Goal: Task Accomplishment & Management: Use online tool/utility

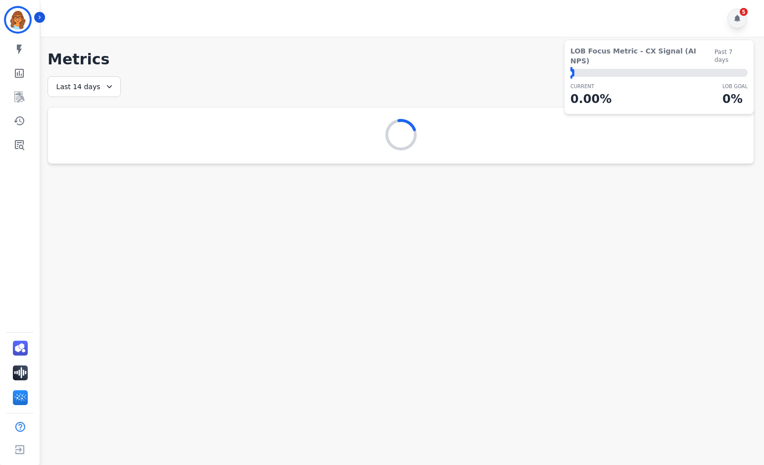
click at [743, 17] on div "5" at bounding box center [737, 18] width 20 height 20
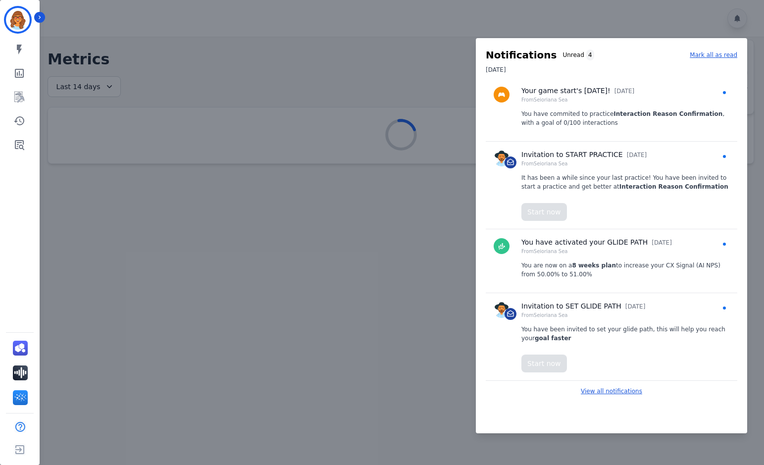
click at [605, 393] on p "View all notifications" at bounding box center [611, 391] width 61 height 9
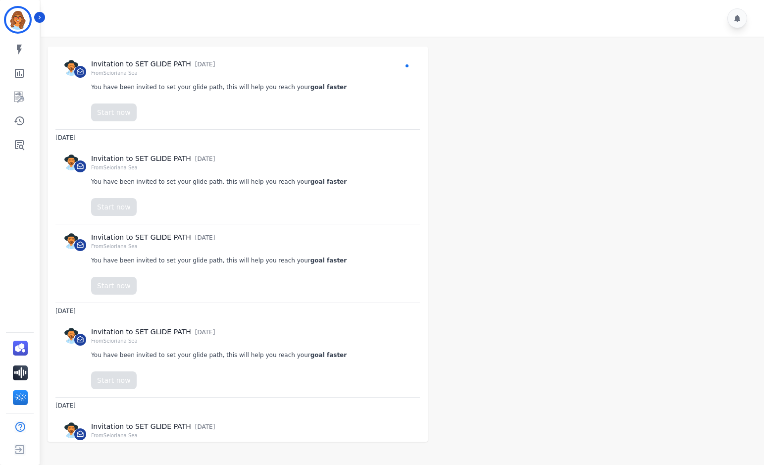
scroll to position [594, 0]
click at [23, 145] on icon "Sidebar" at bounding box center [19, 145] width 12 height 12
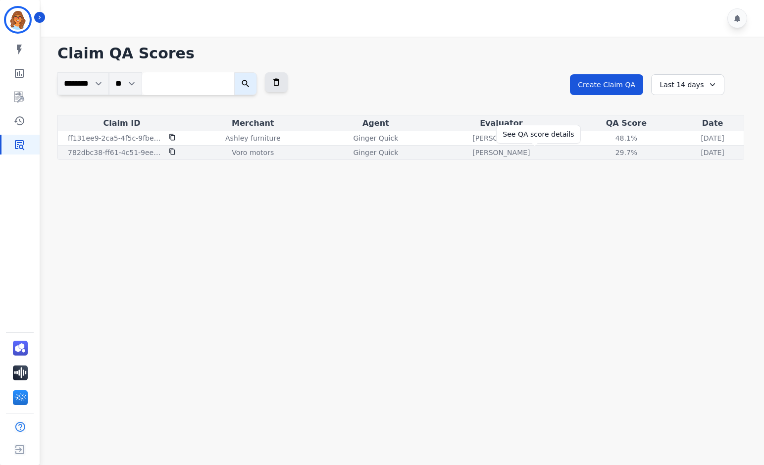
click at [604, 151] on div "29.7%" at bounding box center [626, 152] width 45 height 10
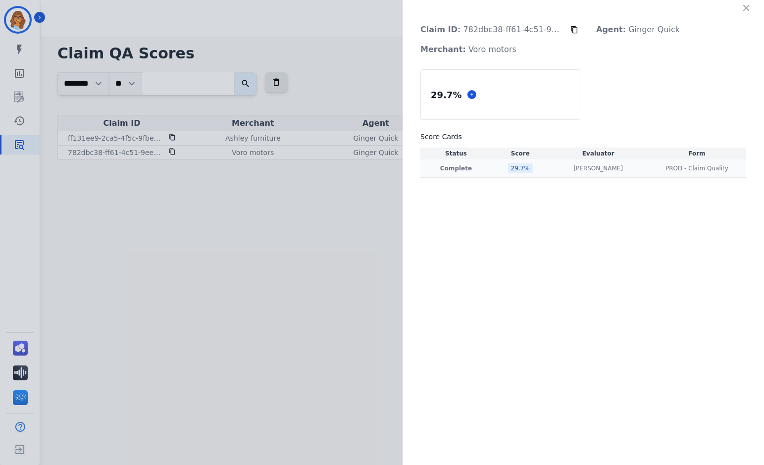
click at [517, 167] on div "29.7 %" at bounding box center [520, 168] width 25 height 10
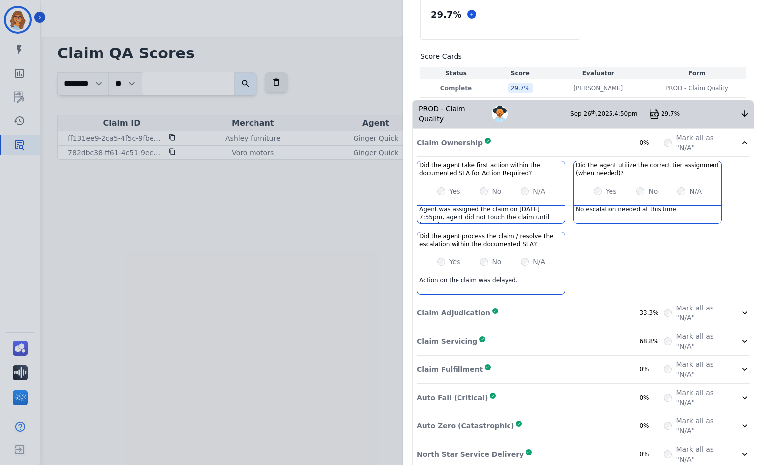
scroll to position [84, 0]
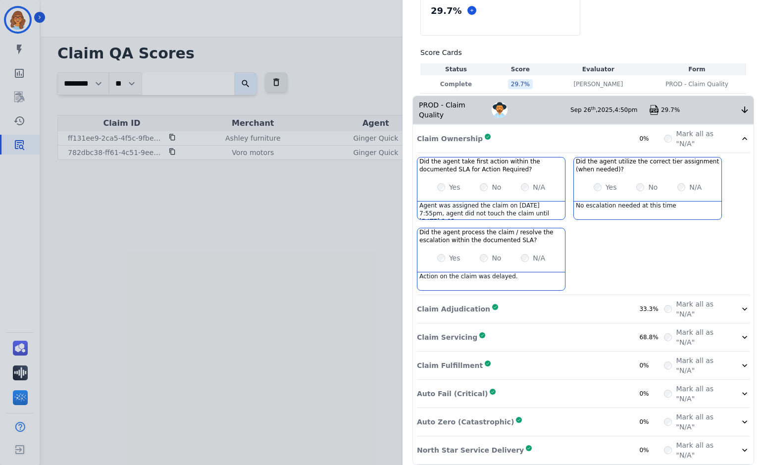
click at [643, 305] on div "33.3%" at bounding box center [651, 309] width 25 height 8
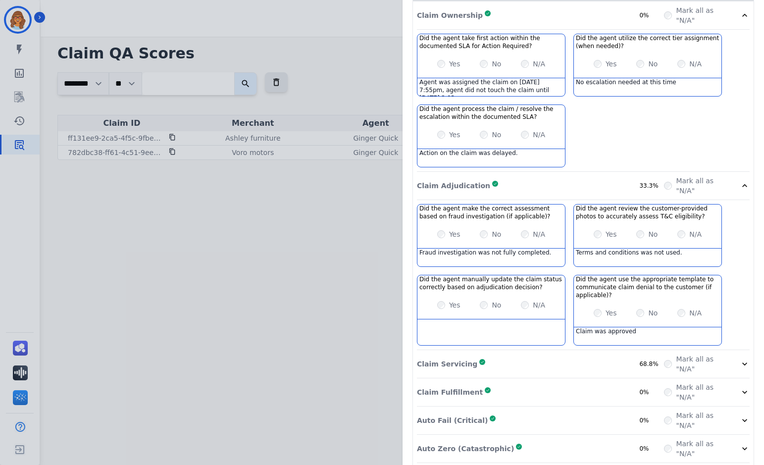
scroll to position [234, 0]
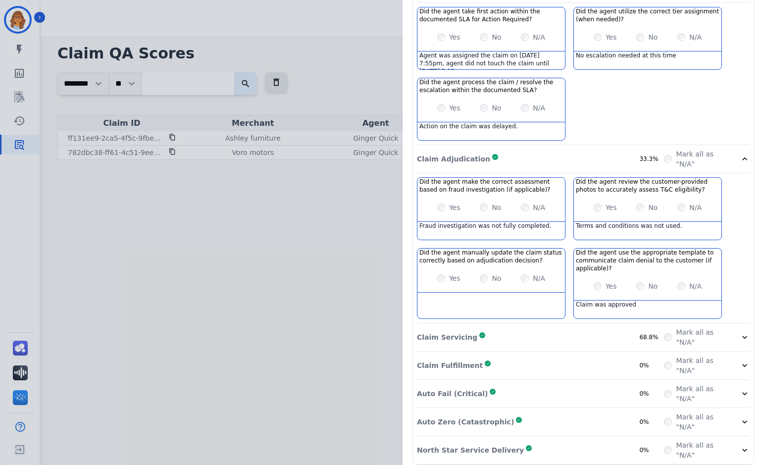
click at [530, 327] on div "Claim Servicing Complete 68.8%" at bounding box center [540, 337] width 247 height 20
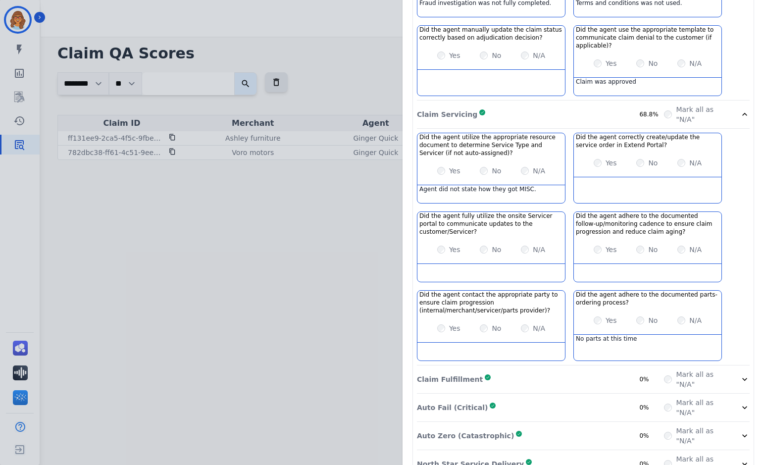
scroll to position [471, 0]
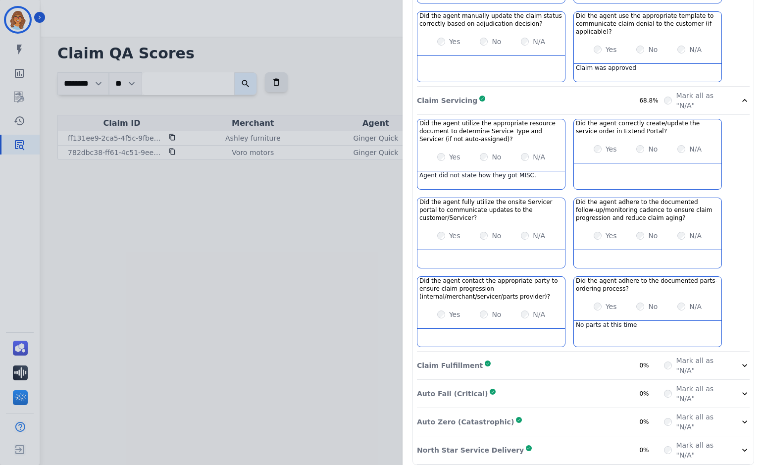
click at [544, 355] on div "Claim Fulfillment Complete 0%" at bounding box center [540, 365] width 247 height 20
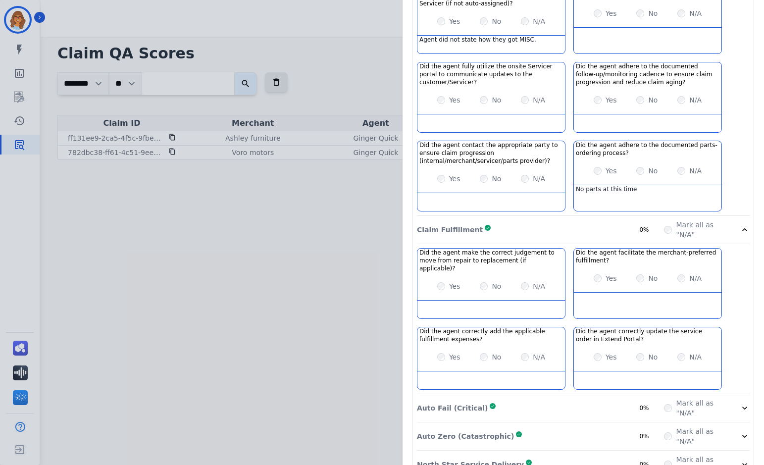
scroll to position [613, 0]
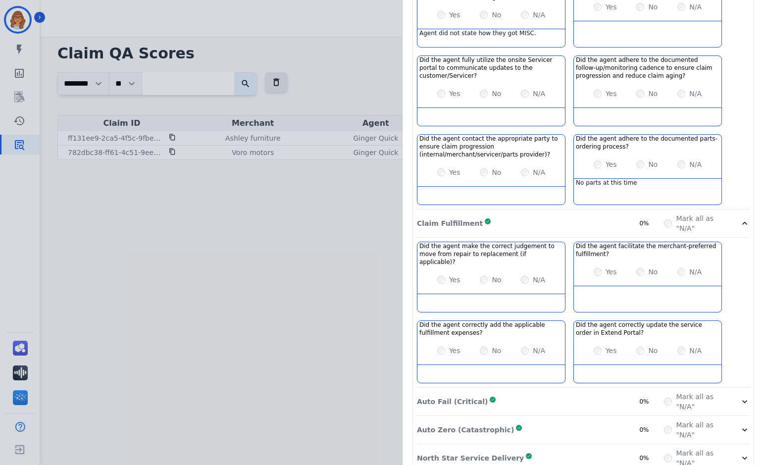
click at [517, 392] on div "Auto Fail (Critical) Complete 0%" at bounding box center [540, 402] width 247 height 20
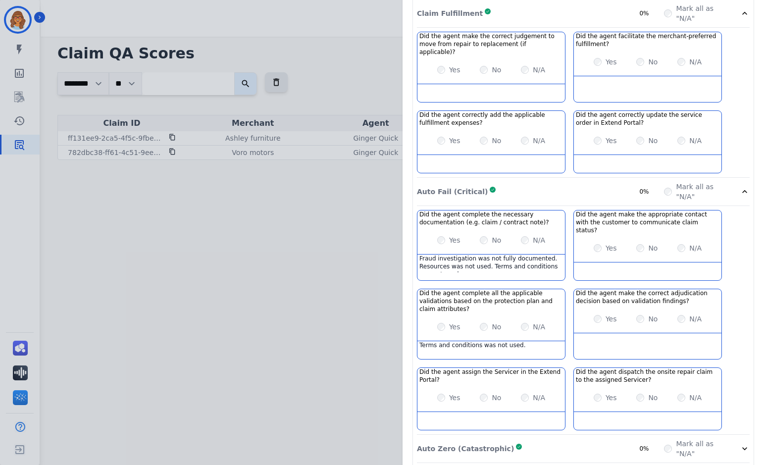
scroll to position [826, 0]
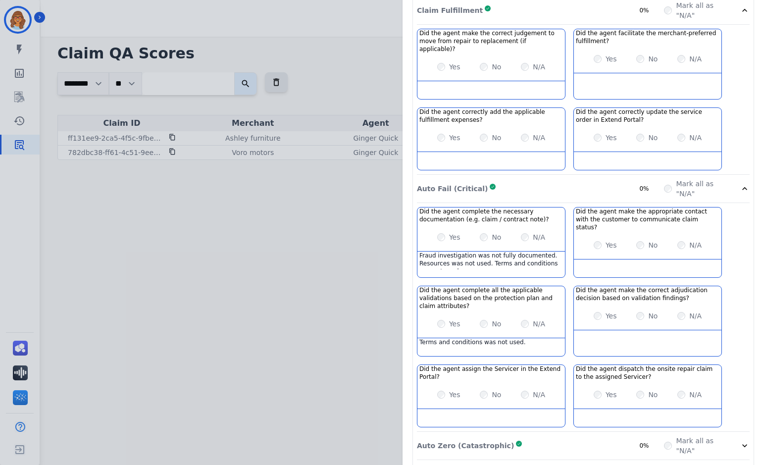
click at [569, 436] on div "Auto Zero (Catastrophic) Complete 0%" at bounding box center [540, 446] width 247 height 20
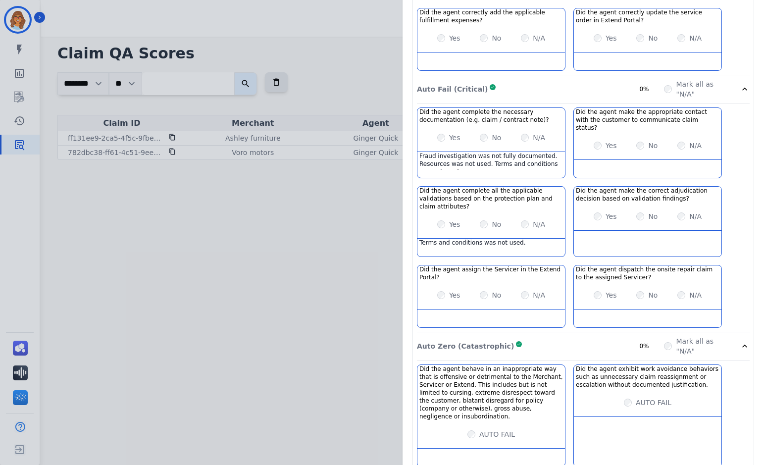
scroll to position [929, 0]
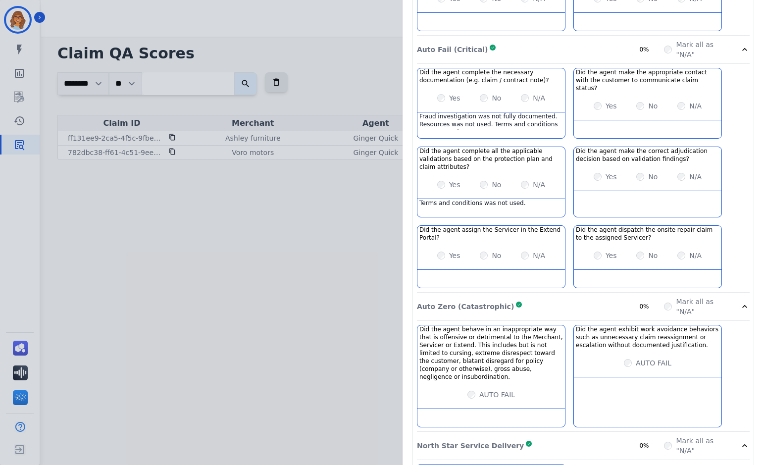
scroll to position [1008, 0]
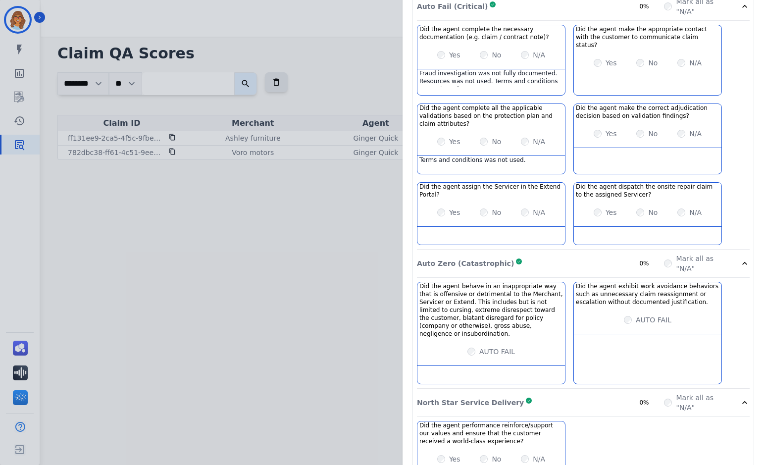
click at [268, 302] on div "Claim ID: 782dbc38-ff61-4c51-9ee9-0273bb933afb Agent: [PERSON_NAME] Merchant: V…" at bounding box center [382, 232] width 764 height 465
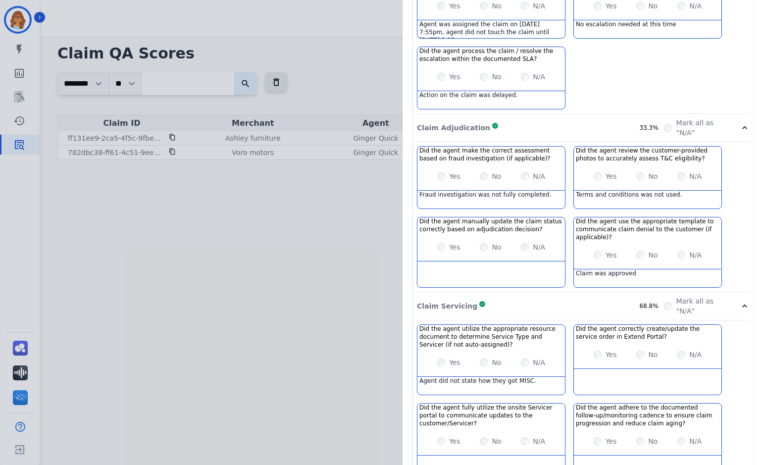
scroll to position [0, 0]
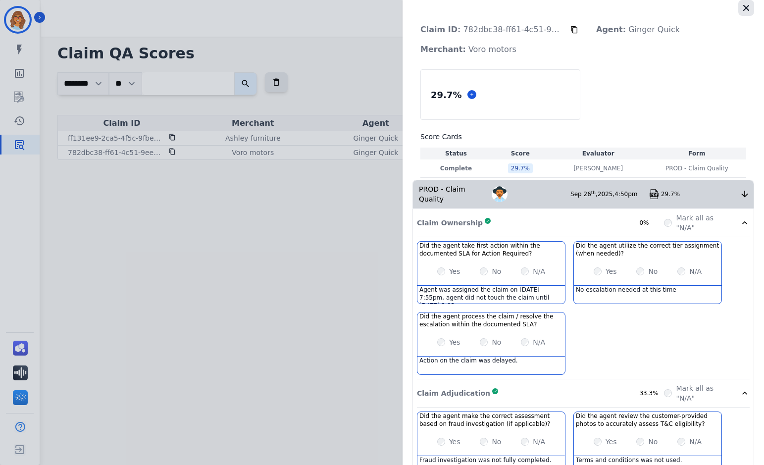
click at [744, 9] on icon "button" at bounding box center [746, 8] width 6 height 6
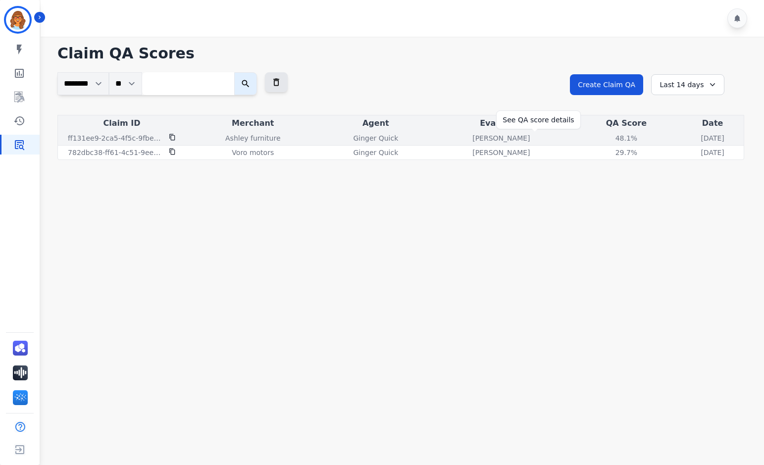
click at [604, 135] on div "48.1%" at bounding box center [626, 138] width 45 height 10
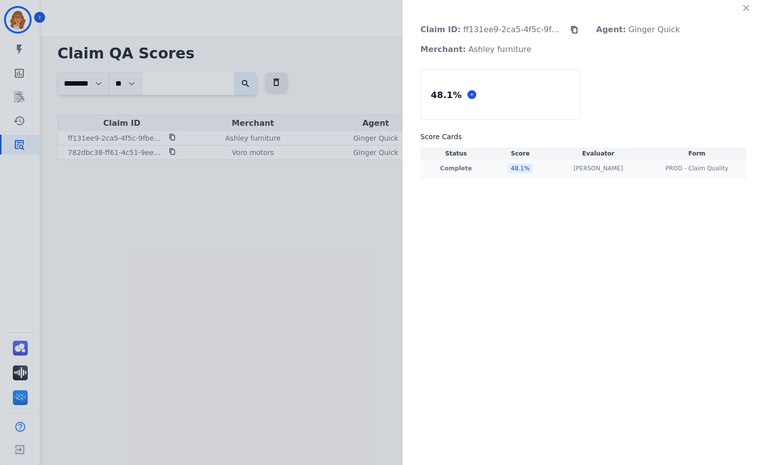
click at [514, 171] on div "48.1 %" at bounding box center [520, 168] width 25 height 10
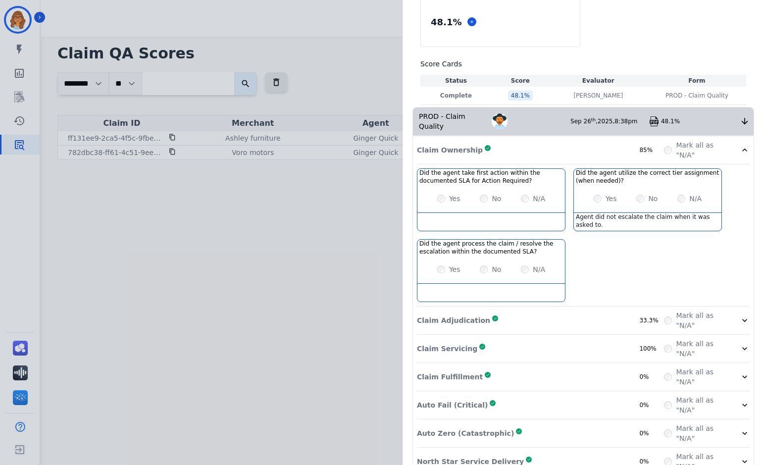
scroll to position [84, 0]
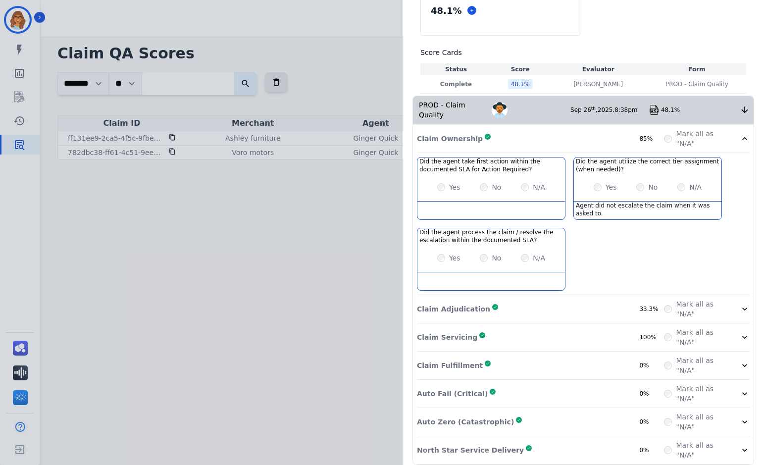
click at [589, 299] on div "Claim Adjudication Complete 33.3%" at bounding box center [540, 309] width 247 height 20
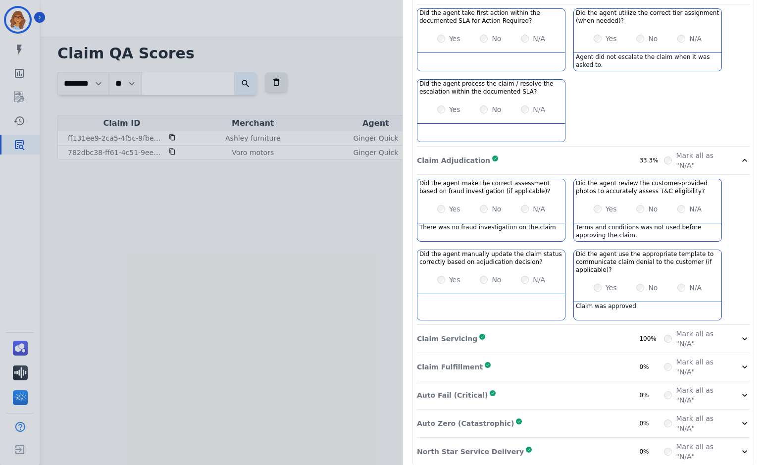
scroll to position [234, 0]
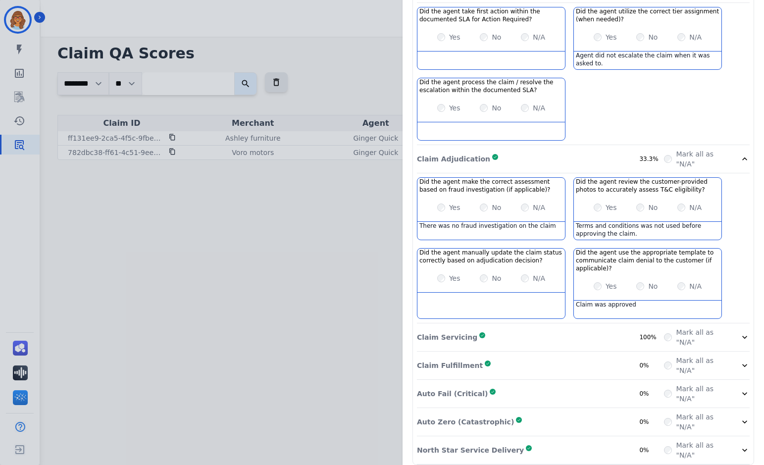
click at [530, 329] on div "Claim Servicing Complete 100%" at bounding box center [540, 337] width 247 height 20
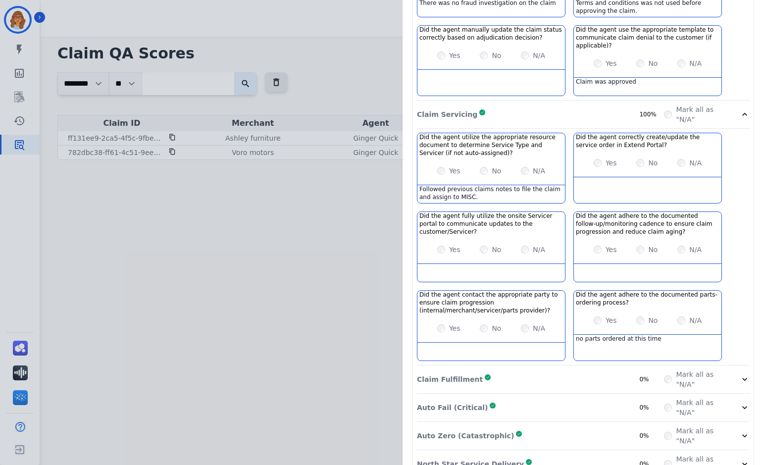
scroll to position [471, 0]
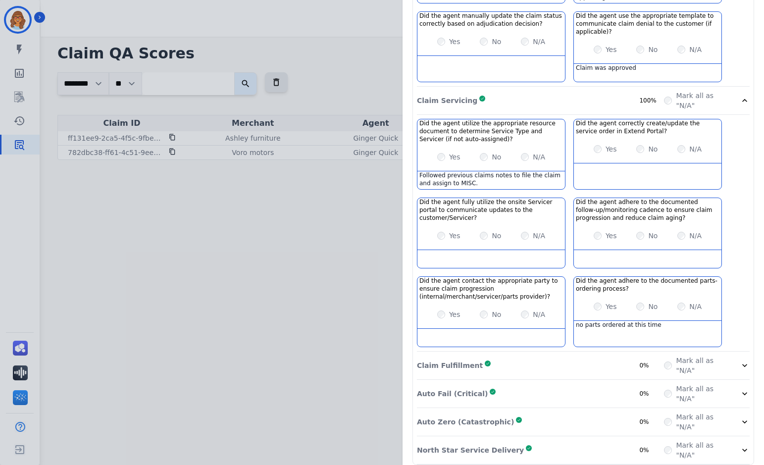
click at [533, 355] on div "Claim Fulfillment Complete 0%" at bounding box center [540, 365] width 247 height 20
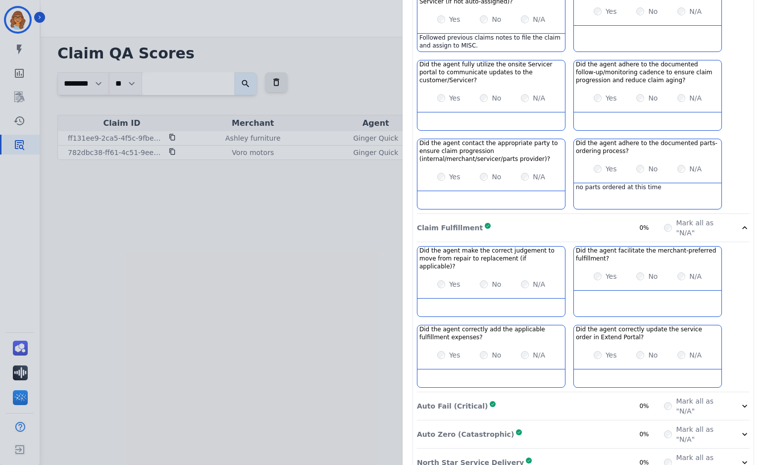
scroll to position [613, 0]
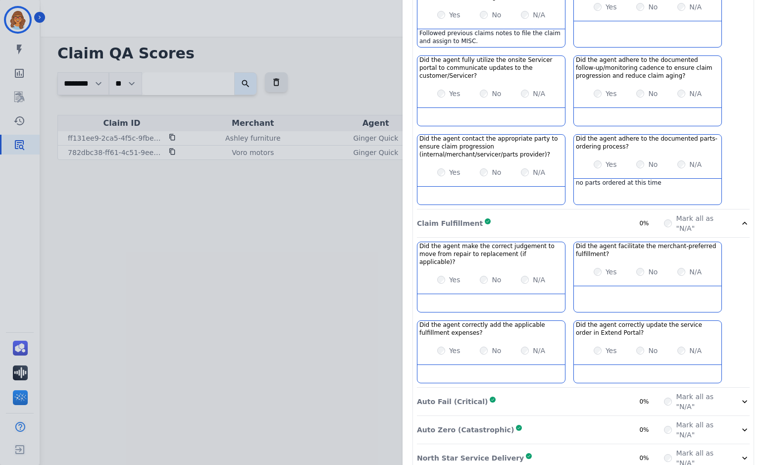
click at [551, 392] on div "Auto Fail (Critical) Complete 0%" at bounding box center [540, 402] width 247 height 20
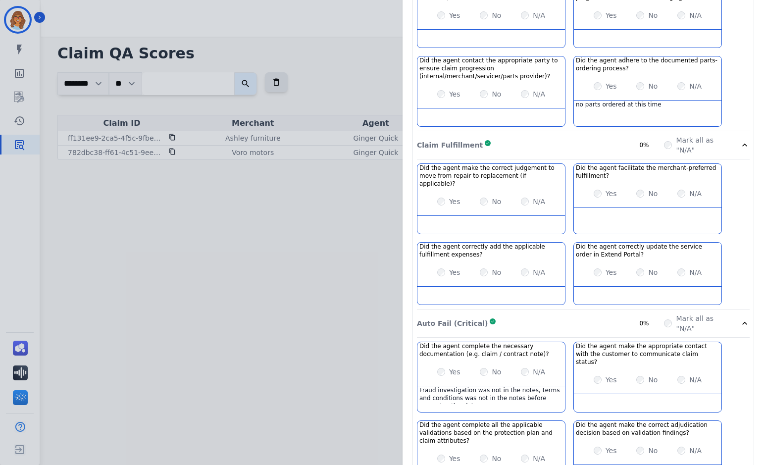
scroll to position [826, 0]
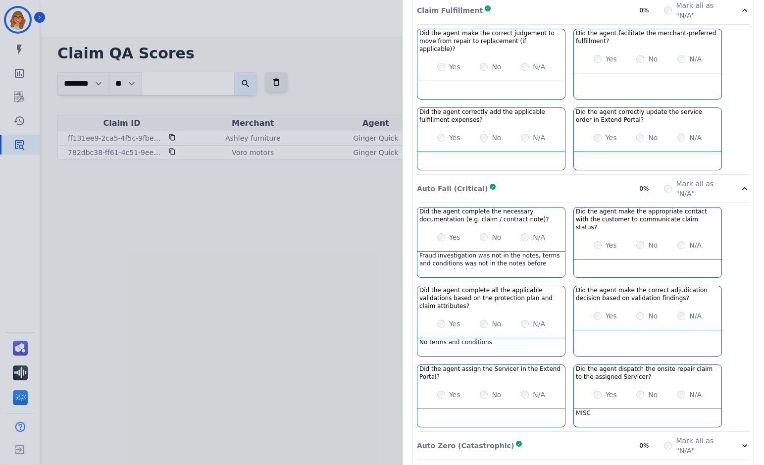
click at [561, 436] on div "Auto Zero (Catastrophic) Complete 0%" at bounding box center [540, 446] width 247 height 20
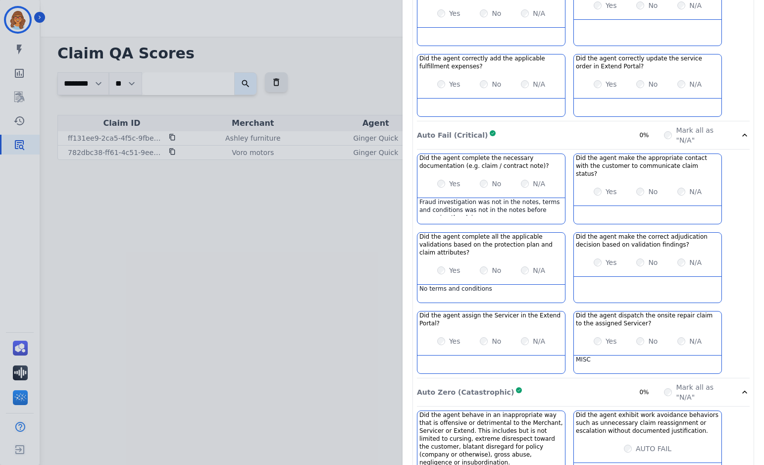
scroll to position [929, 0]
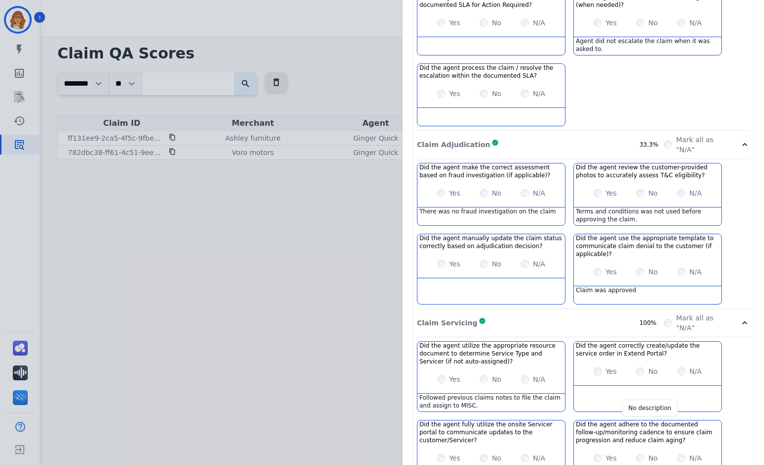
scroll to position [265, 0]
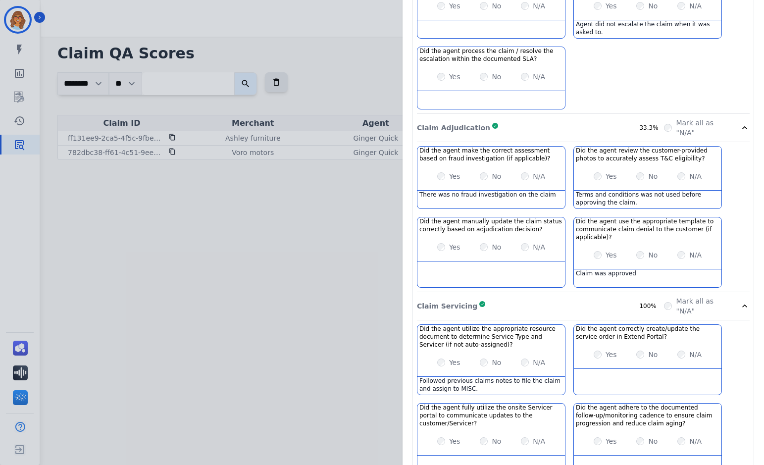
click at [19, 18] on div "Claim ID: ff131ee9-2ca5-4f5c-9fbe-7fc070765e00 Agent: [PERSON_NAME] Merchant: A…" at bounding box center [382, 232] width 764 height 465
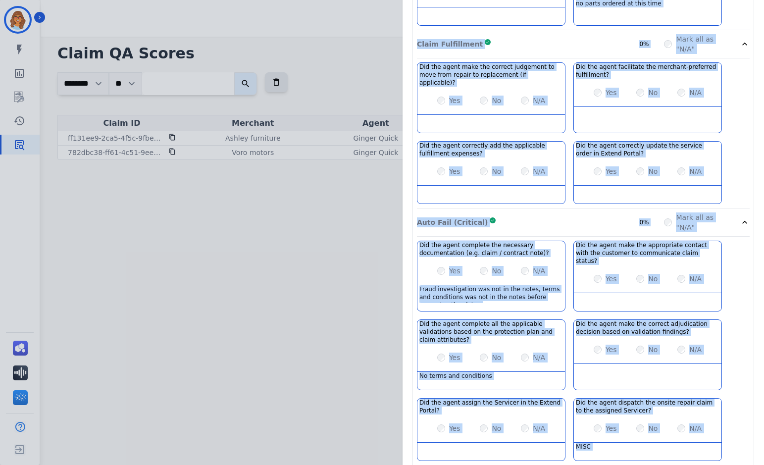
scroll to position [1008, 0]
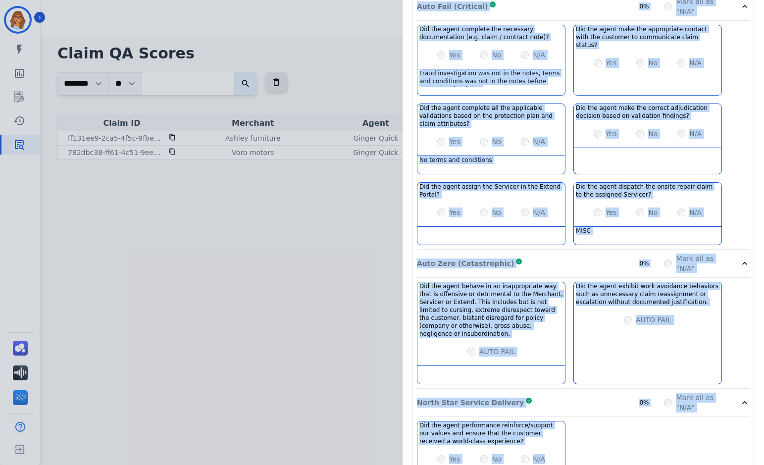
drag, startPoint x: 410, startPoint y: 209, endPoint x: 662, endPoint y: 450, distance: 349.0
copy div "Lorem Ipsumdolo Sitametc 94% Adip eli se "D/E" Tem inc utlab etdo magna aliqua …"
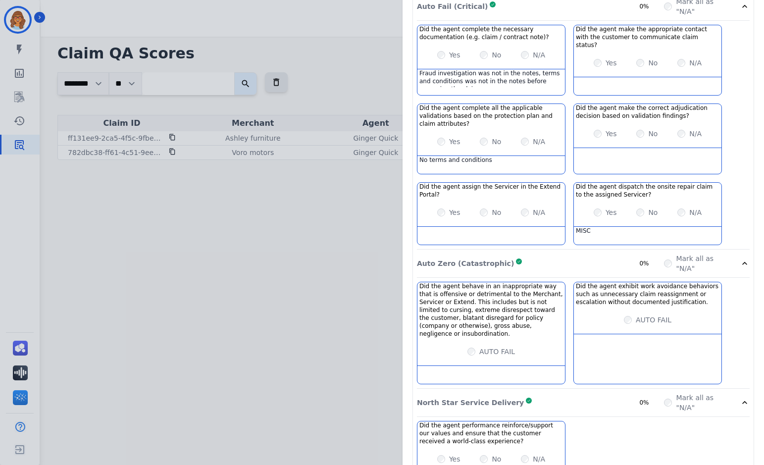
click at [69, 217] on div "Claim ID: ff131ee9-2ca5-4f5c-9fbe-7fc070765e00 Agent: [PERSON_NAME] Merchant: A…" at bounding box center [382, 232] width 764 height 465
click at [22, 19] on div "Claim ID: ff131ee9-2ca5-4f5c-9fbe-7fc070765e00 Agent: [PERSON_NAME] Merchant: A…" at bounding box center [382, 232] width 764 height 465
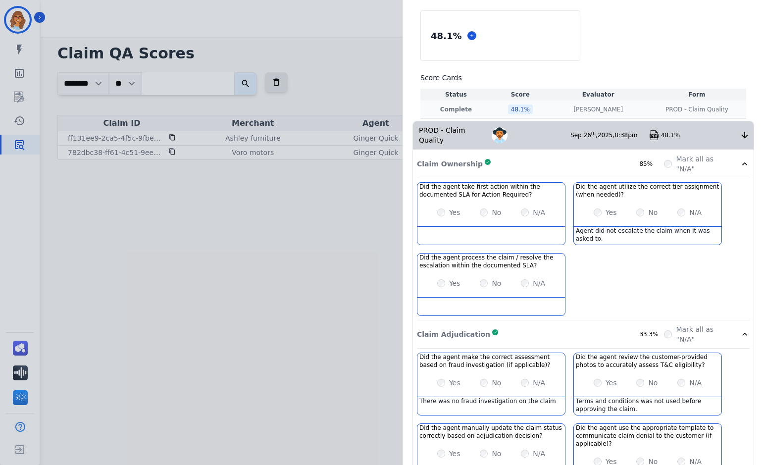
scroll to position [0, 0]
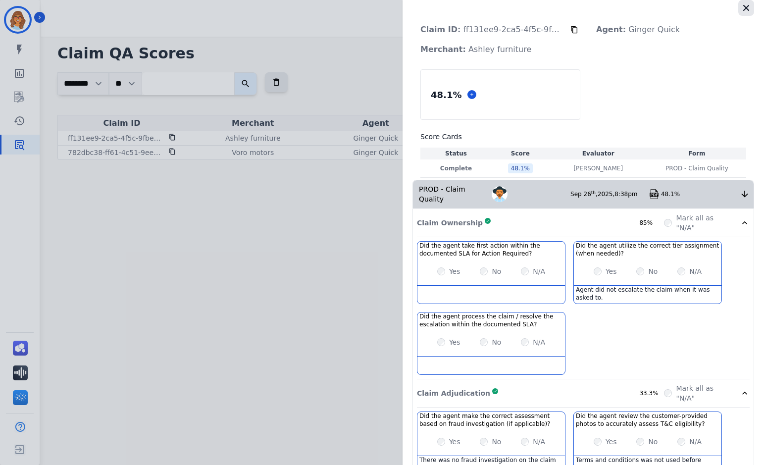
click at [743, 8] on icon "button" at bounding box center [746, 8] width 10 height 10
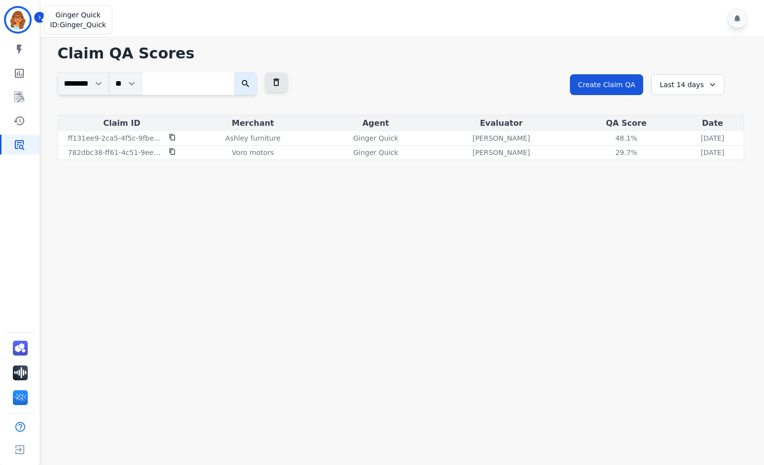
click at [17, 15] on img "Sidebar" at bounding box center [18, 20] width 24 height 24
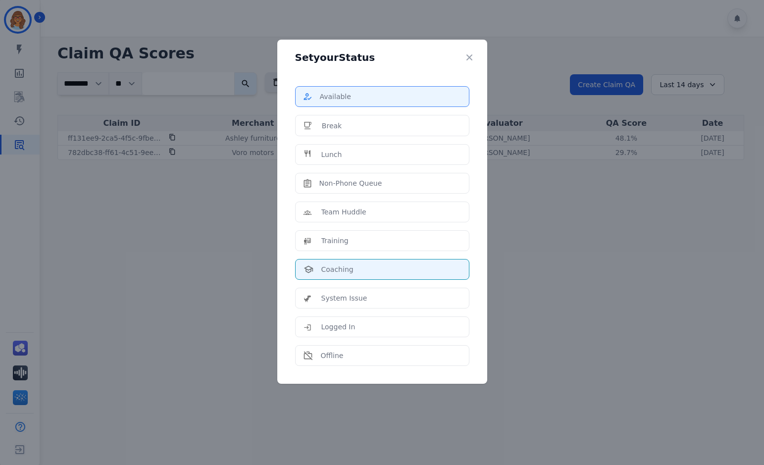
click at [365, 95] on div "Available" at bounding box center [381, 97] width 157 height 10
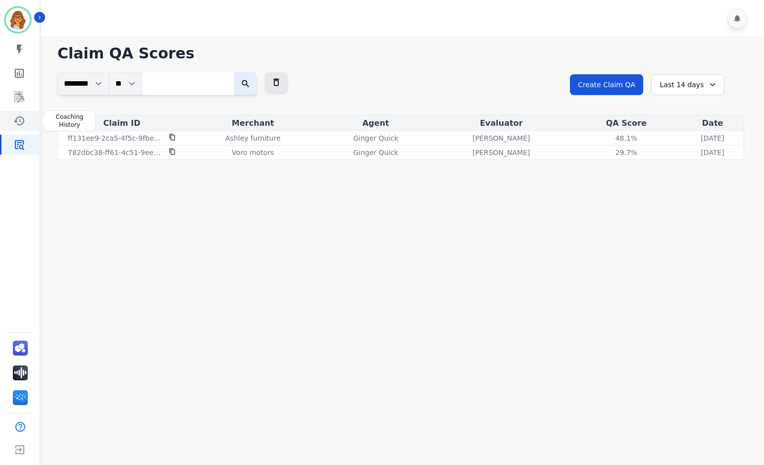
click at [19, 119] on icon "Sidebar" at bounding box center [19, 121] width 12 height 12
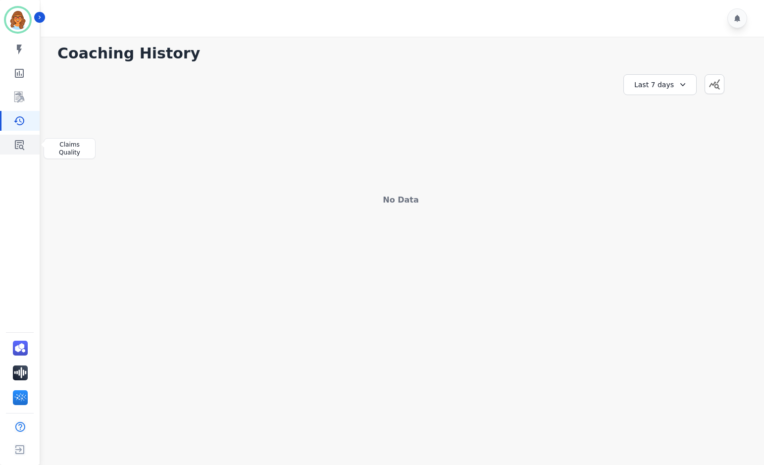
click at [20, 141] on icon "Sidebar" at bounding box center [19, 145] width 9 height 10
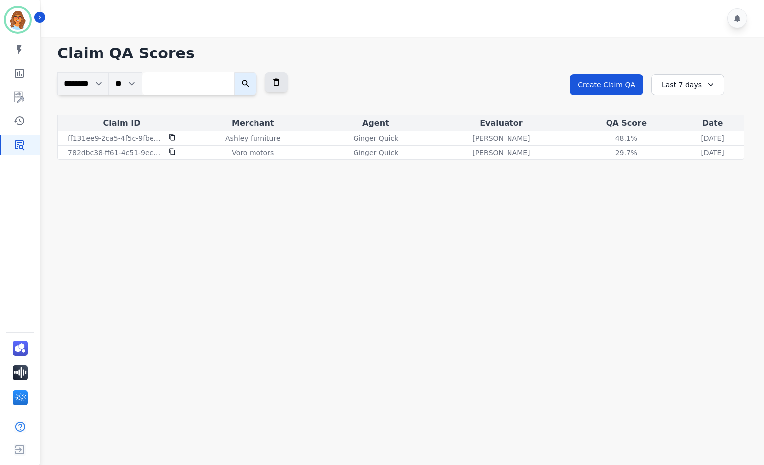
click at [696, 83] on div "Last 7 days" at bounding box center [687, 84] width 73 height 21
click at [690, 195] on li "Last 12 months" at bounding box center [693, 198] width 49 height 20
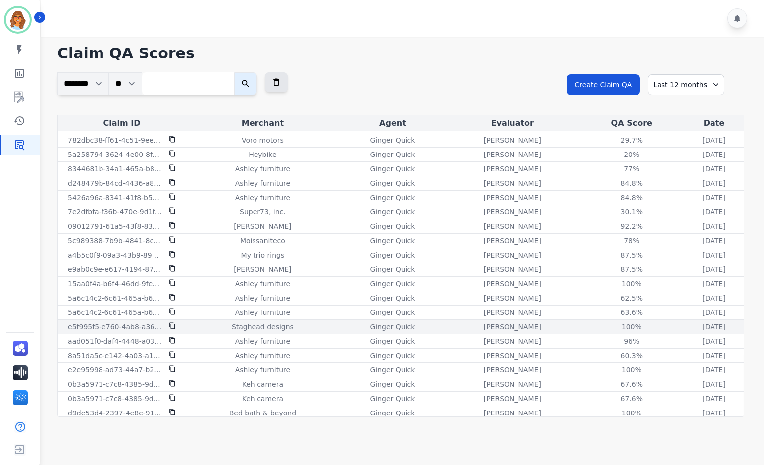
scroll to position [16, 0]
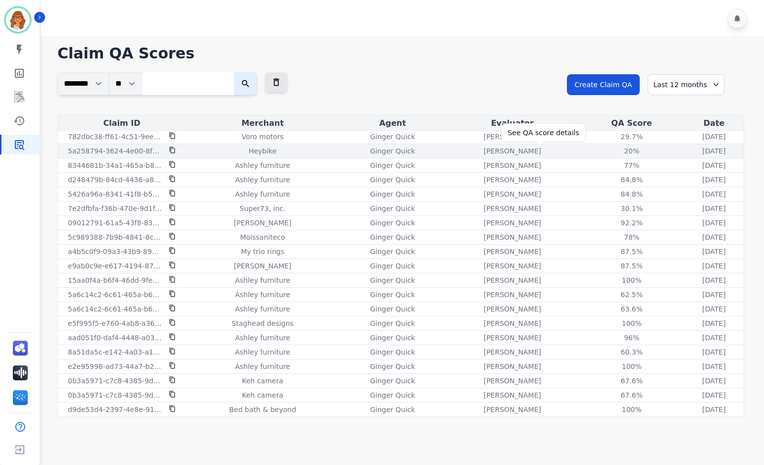
click at [609, 151] on div "20%" at bounding box center [631, 151] width 45 height 10
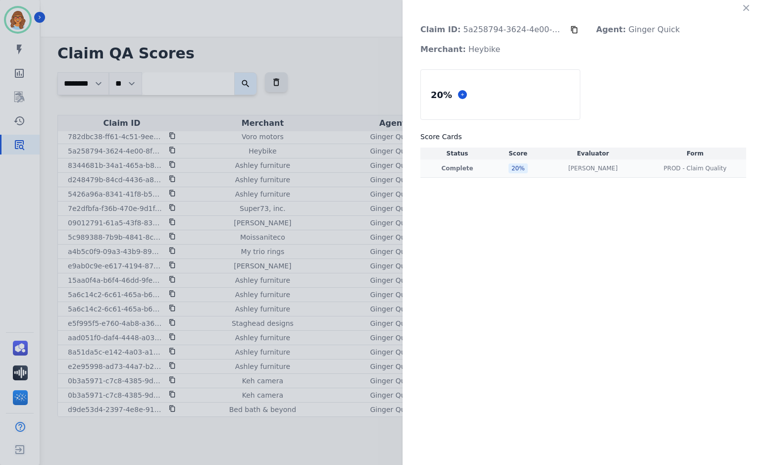
click at [513, 163] on td "20 %" at bounding box center [518, 168] width 48 height 18
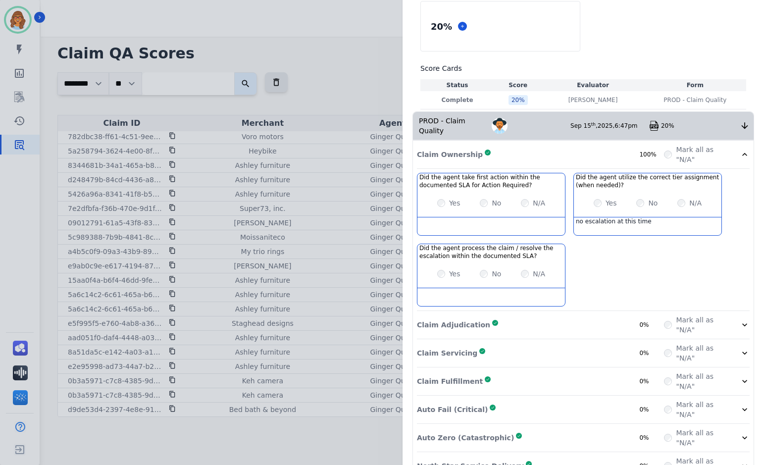
scroll to position [84, 0]
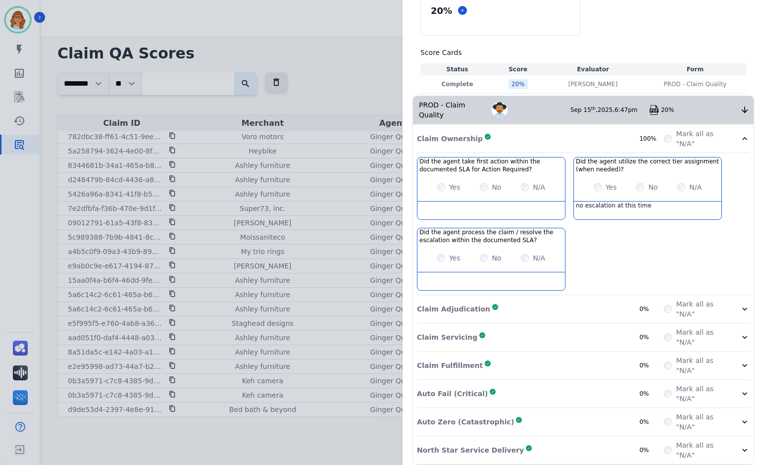
click at [499, 301] on div "Claim Adjudication Complete 0%" at bounding box center [540, 309] width 247 height 20
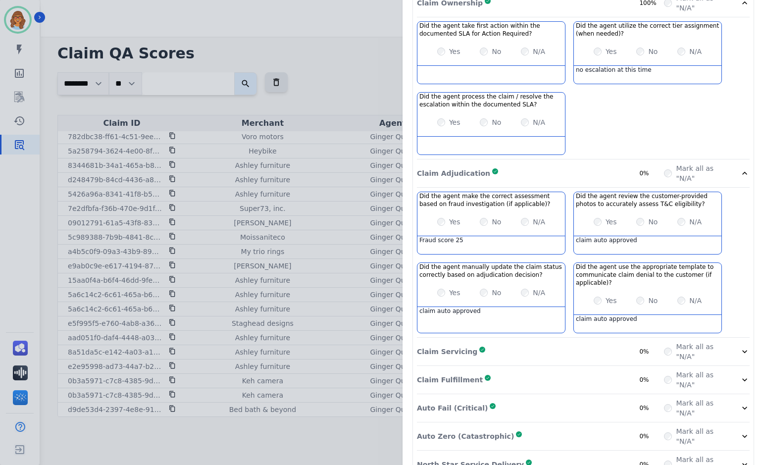
scroll to position [234, 0]
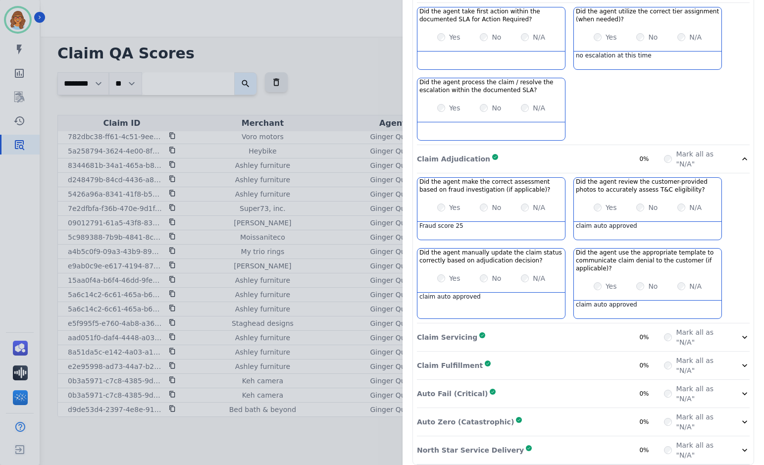
click at [505, 327] on div "Claim Servicing Complete 0%" at bounding box center [540, 337] width 247 height 20
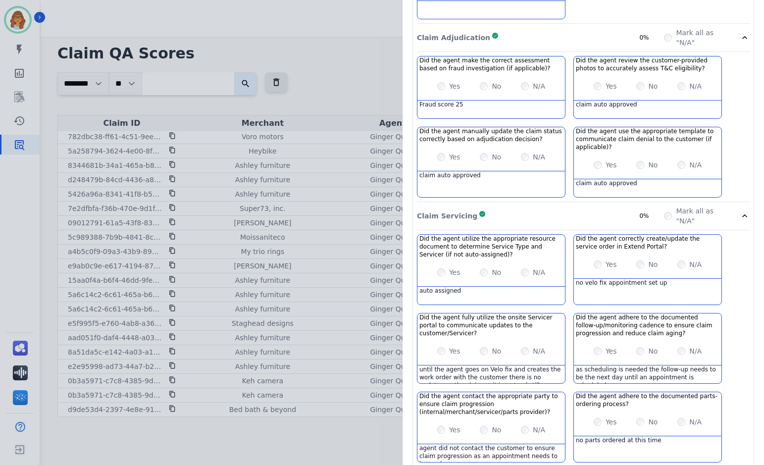
scroll to position [471, 0]
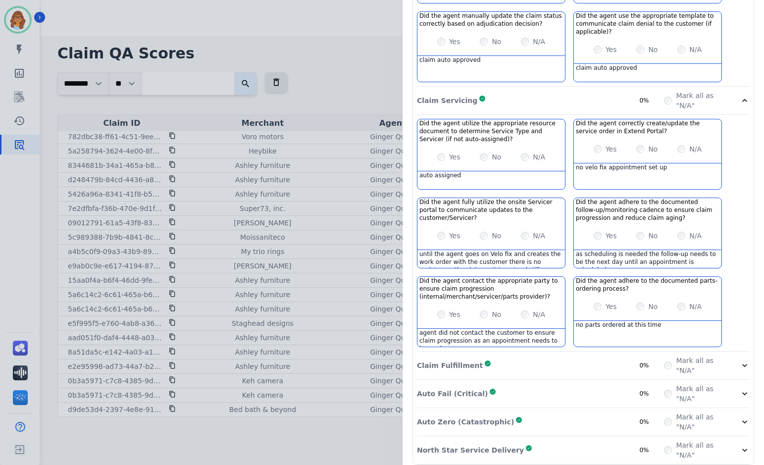
click at [538, 355] on div "Claim Fulfillment Complete 0%" at bounding box center [540, 365] width 247 height 20
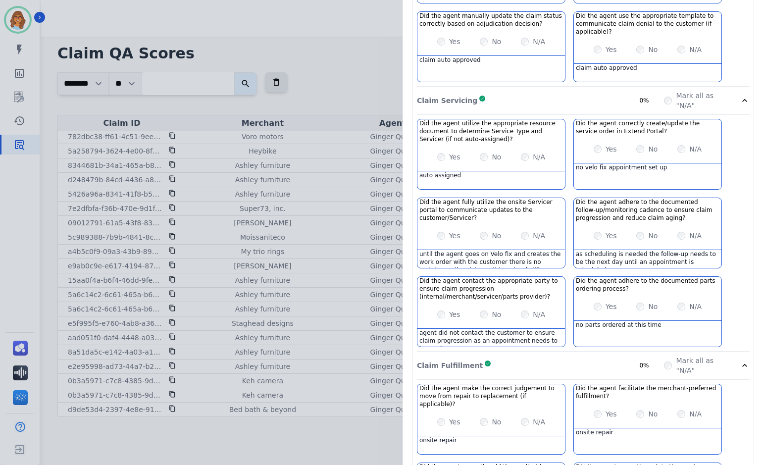
scroll to position [613, 0]
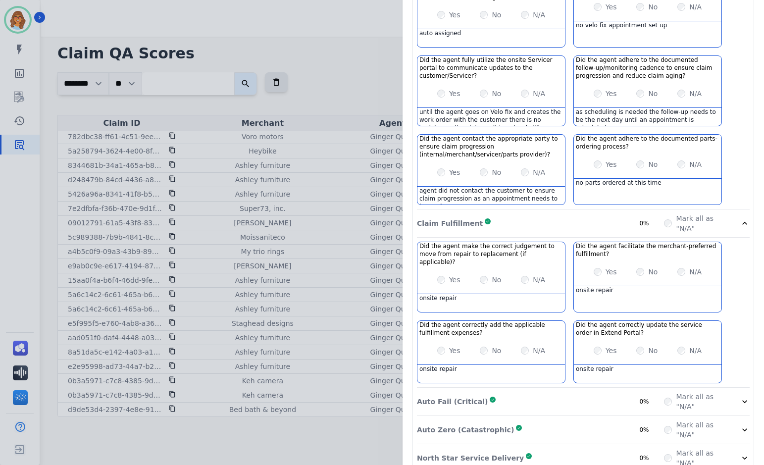
click at [554, 392] on div "Auto Fail (Critical) Complete 0%" at bounding box center [540, 402] width 247 height 20
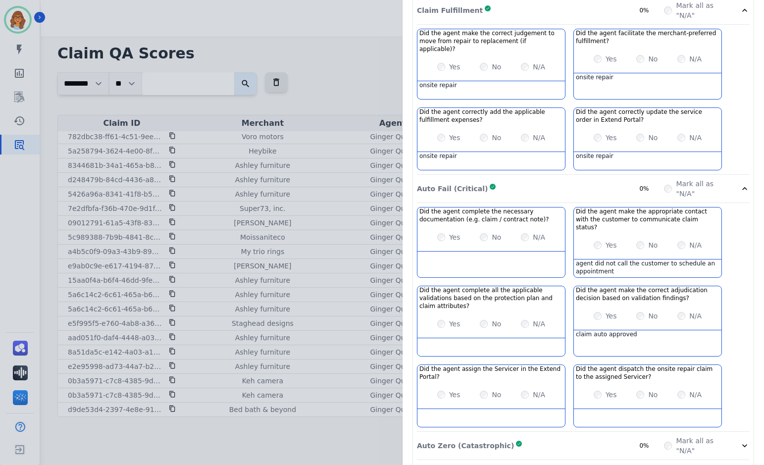
scroll to position [826, 0]
click at [529, 436] on div "Auto Zero (Catastrophic) Complete 0%" at bounding box center [540, 446] width 247 height 20
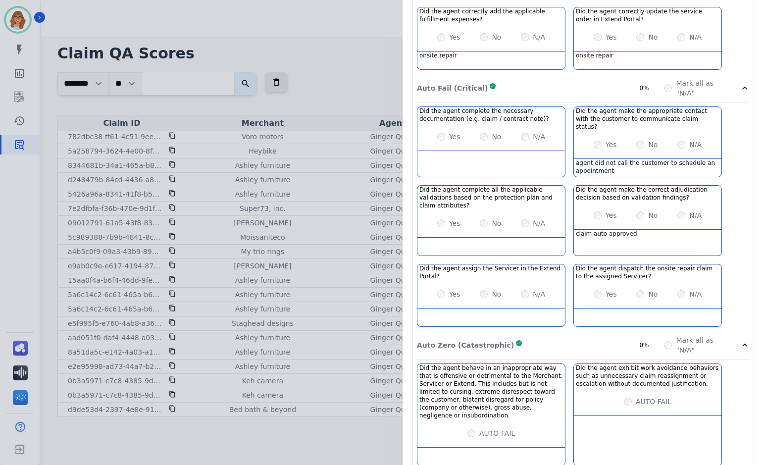
scroll to position [929, 0]
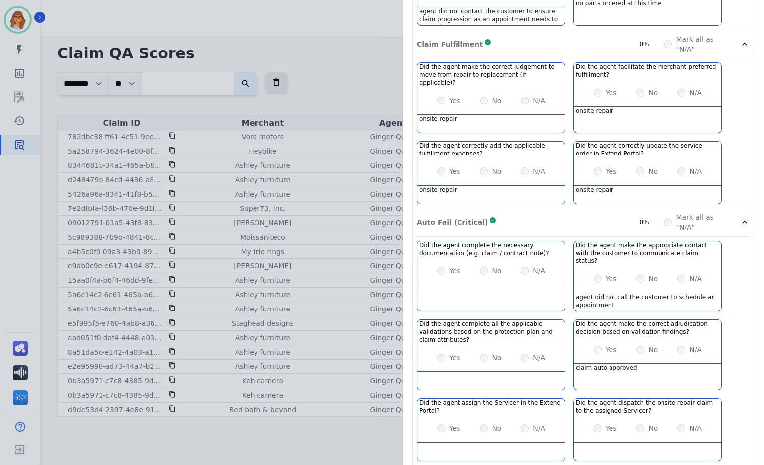
scroll to position [810, 0]
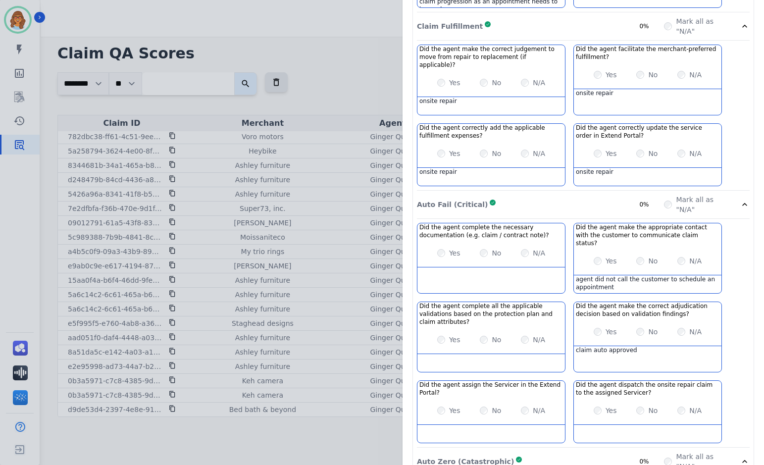
click at [321, 83] on div "Claim ID: 5a258794-3624-4e00-8fcb-17b53d96192c Agent: [PERSON_NAME] Merchant: H…" at bounding box center [382, 232] width 764 height 465
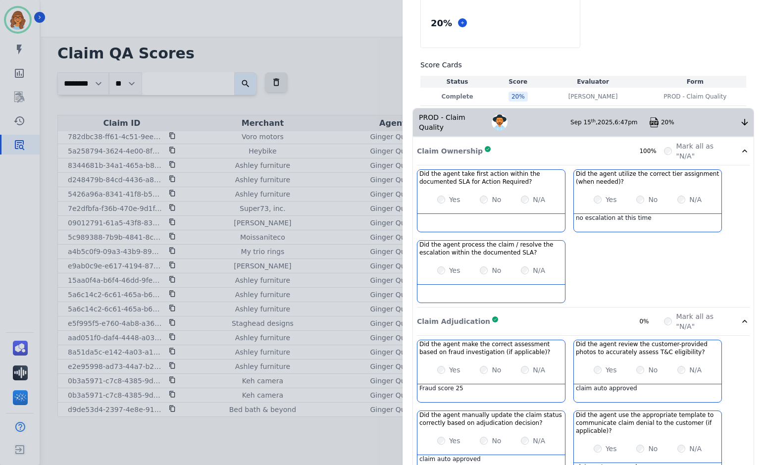
scroll to position [0, 0]
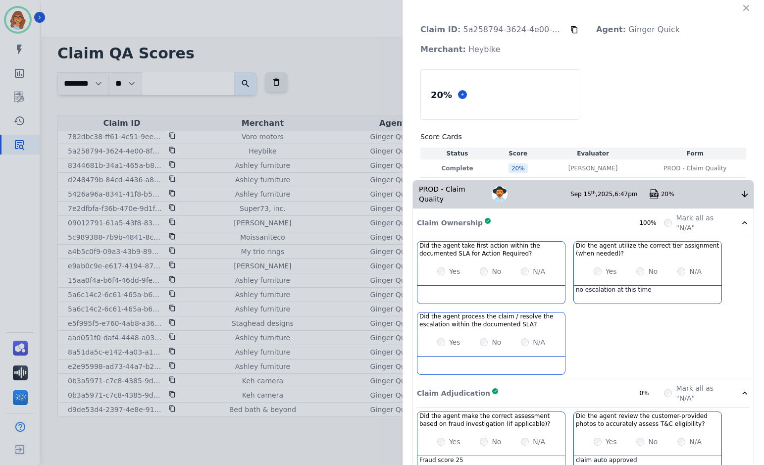
click at [558, 213] on div "Claim Ownership Complete 100%" at bounding box center [540, 223] width 247 height 20
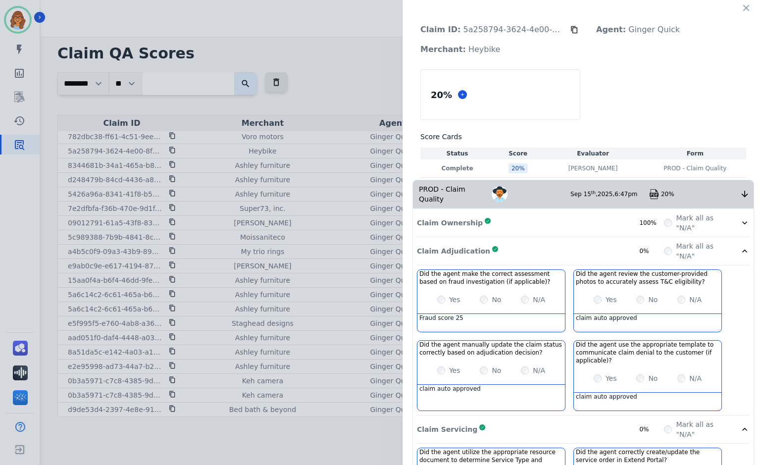
click at [739, 246] on icon at bounding box center [744, 251] width 10 height 10
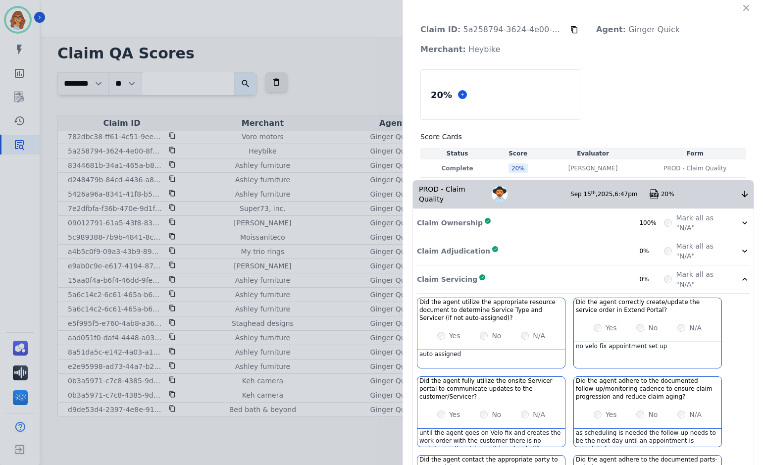
click at [739, 246] on icon at bounding box center [744, 251] width 10 height 10
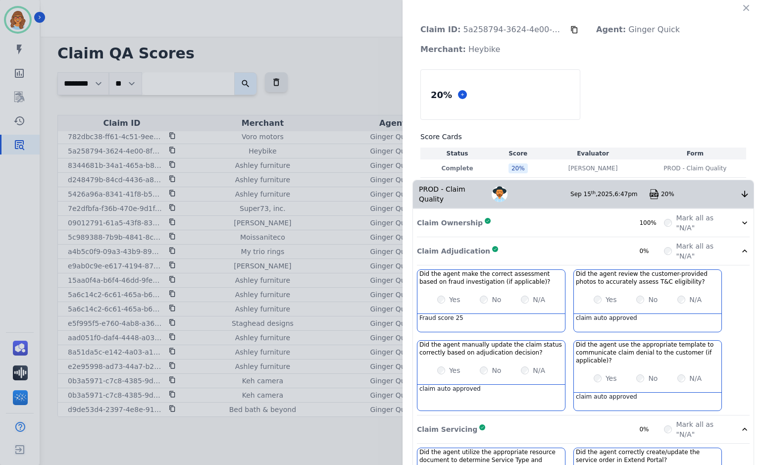
click at [741, 424] on icon at bounding box center [744, 429] width 10 height 10
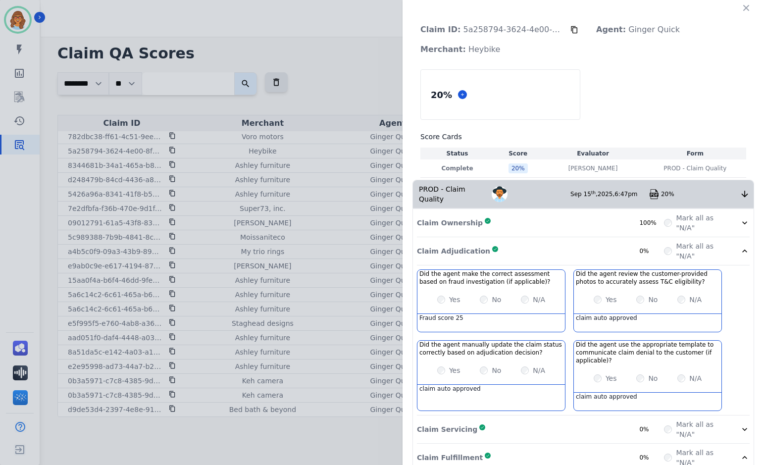
click at [741, 424] on icon at bounding box center [744, 429] width 10 height 10
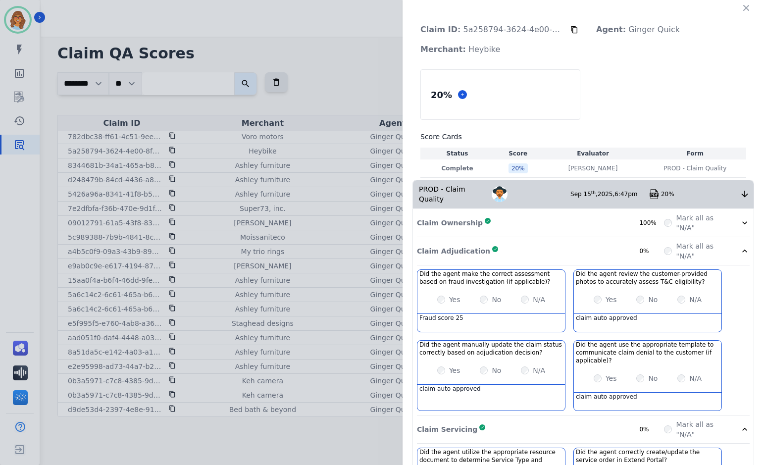
click at [739, 424] on icon at bounding box center [744, 429] width 10 height 10
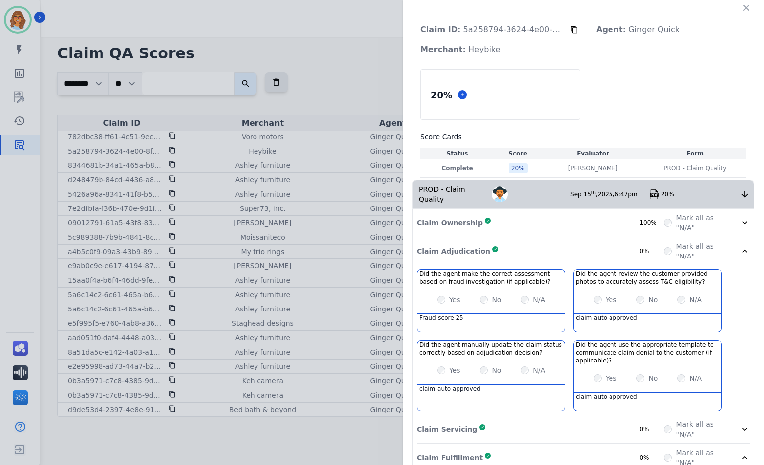
click at [740, 246] on icon at bounding box center [744, 251] width 10 height 10
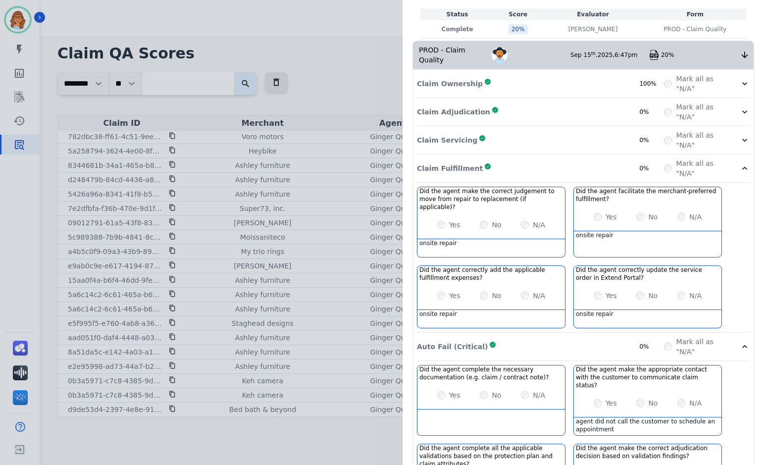
scroll to position [148, 0]
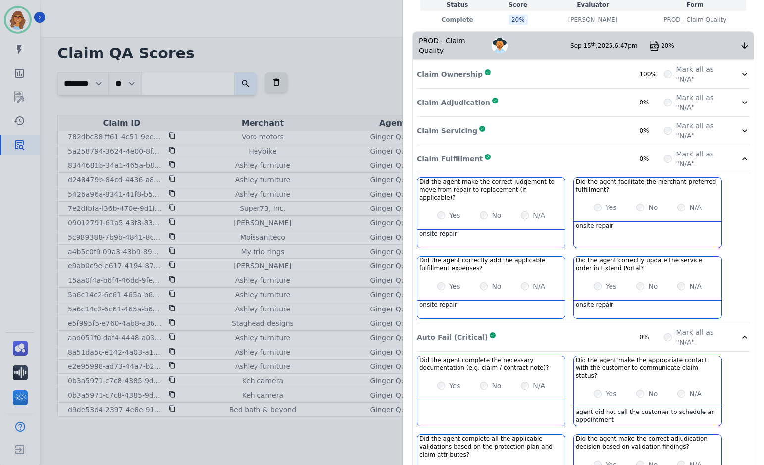
click at [739, 154] on icon at bounding box center [744, 159] width 10 height 10
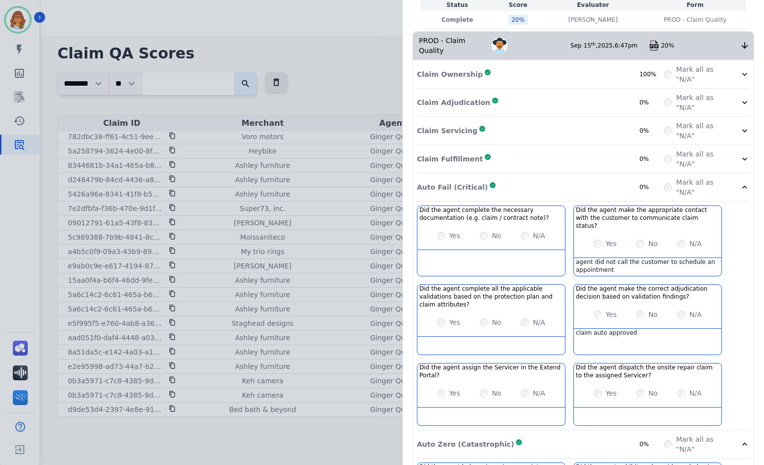
click at [743, 182] on icon at bounding box center [744, 187] width 10 height 10
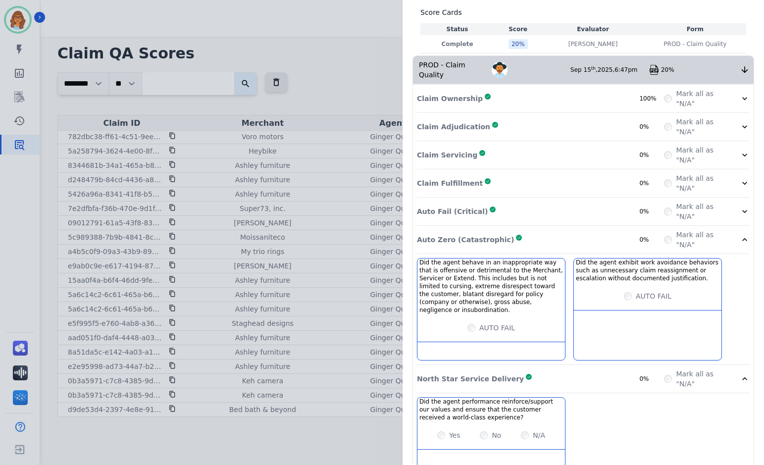
click at [744, 235] on icon at bounding box center [744, 240] width 10 height 10
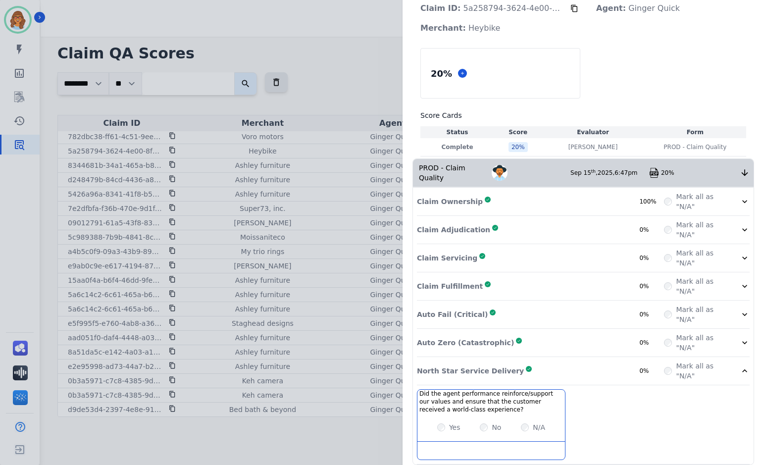
click at [742, 369] on icon at bounding box center [744, 370] width 5 height 3
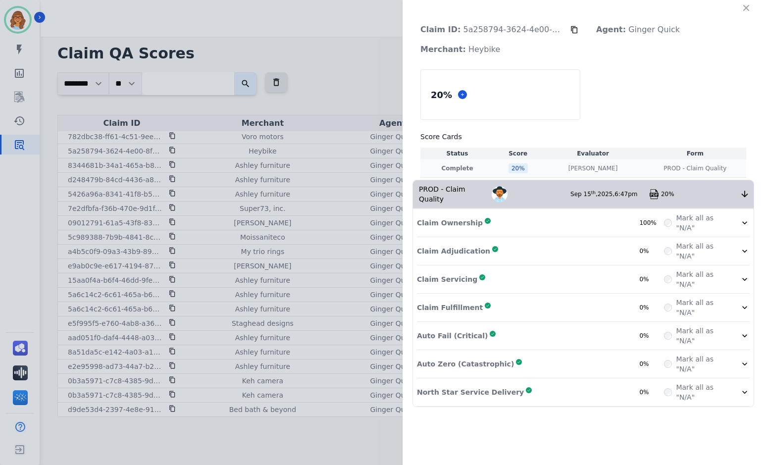
click at [430, 165] on p "Complete" at bounding box center [457, 168] width 70 height 8
click at [746, 7] on icon "button" at bounding box center [746, 8] width 6 height 6
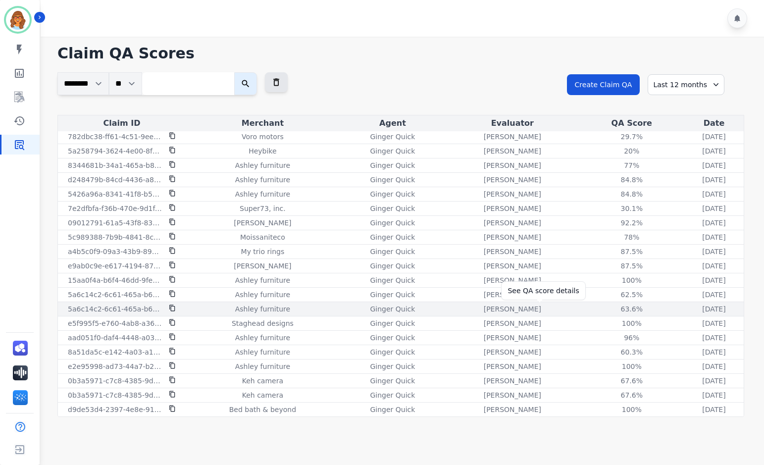
click at [609, 311] on div "63.6%" at bounding box center [631, 309] width 45 height 10
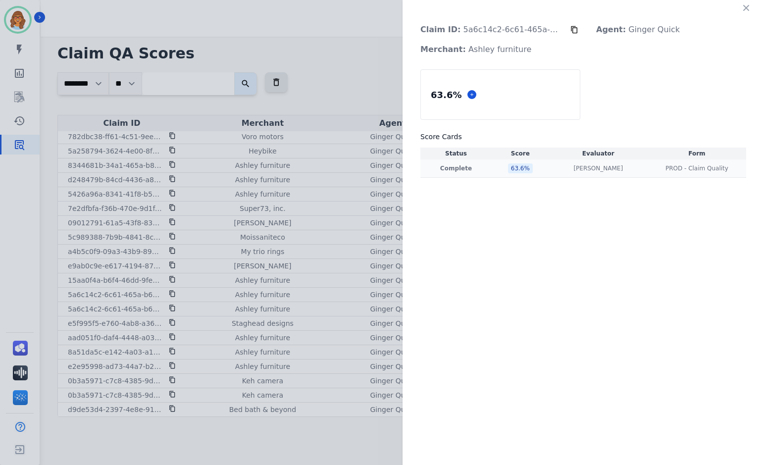
click at [521, 168] on div "63.6 %" at bounding box center [520, 168] width 25 height 10
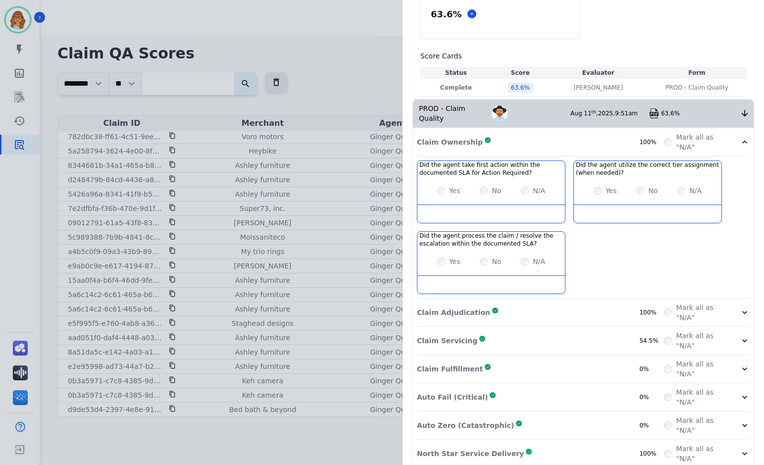
scroll to position [84, 0]
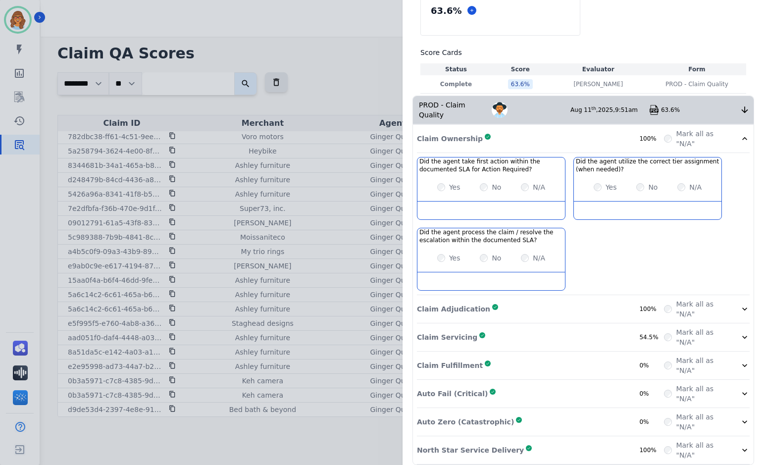
click at [484, 304] on div "Claim Adjudication Complete 100%" at bounding box center [540, 309] width 247 height 20
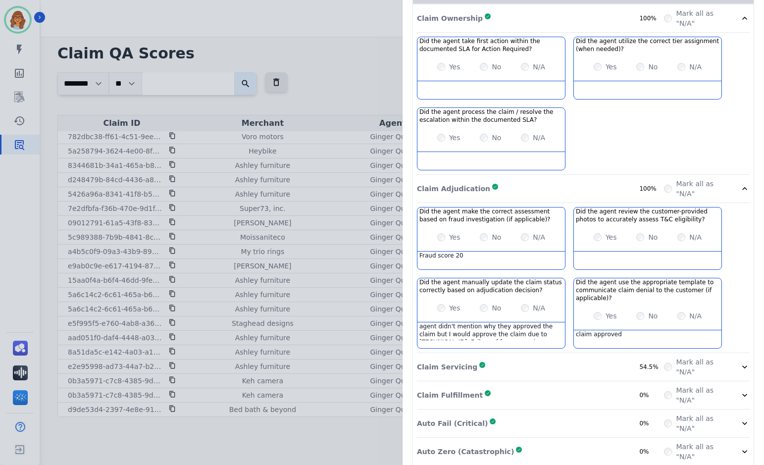
scroll to position [233, 0]
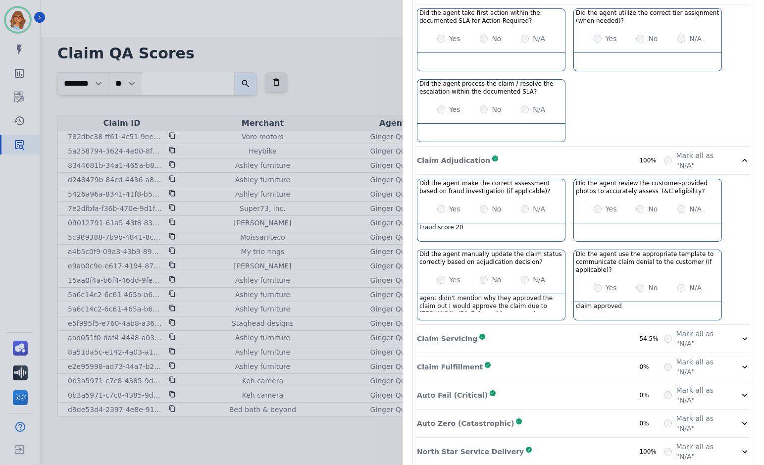
click at [495, 329] on div "Claim Servicing Complete 54.5%" at bounding box center [540, 339] width 247 height 20
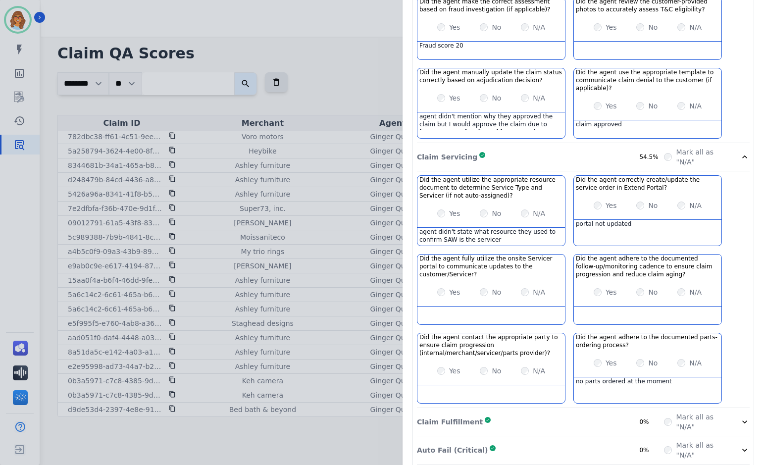
scroll to position [471, 0]
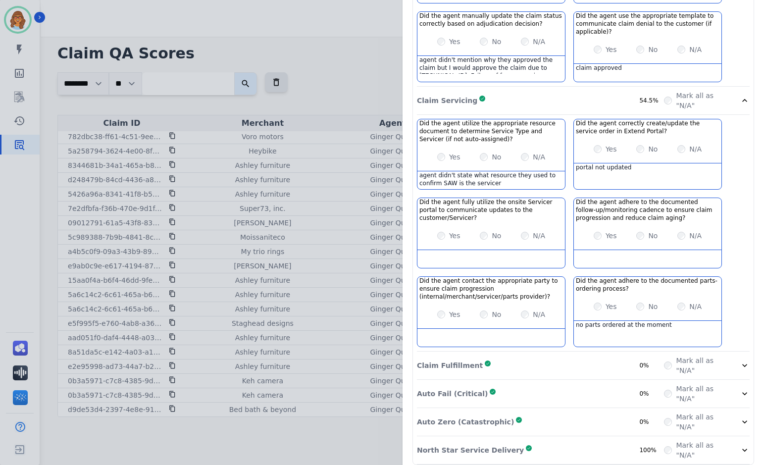
click at [518, 355] on div "Claim Fulfillment Complete 0%" at bounding box center [540, 365] width 247 height 20
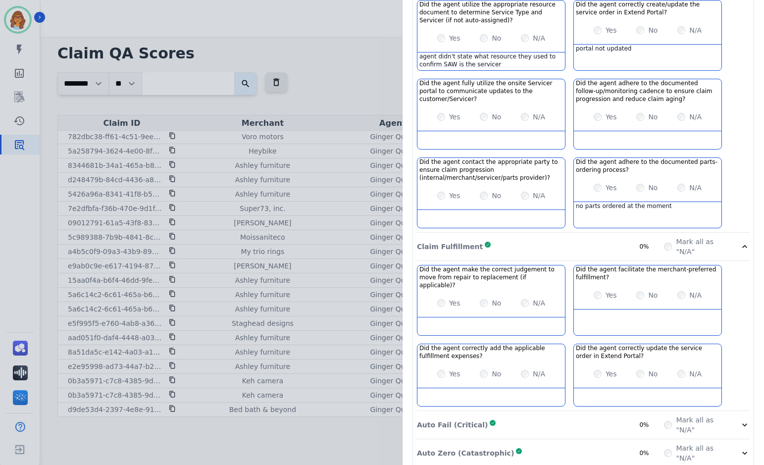
scroll to position [613, 0]
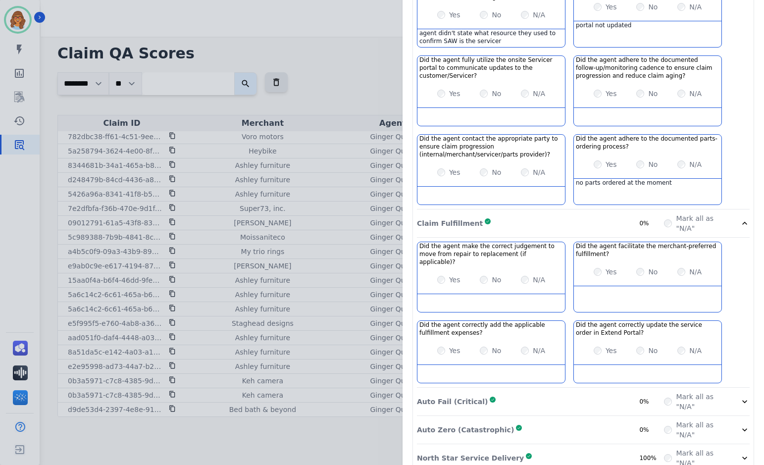
click at [521, 392] on div "Auto Fail (Critical) Complete 0%" at bounding box center [540, 402] width 247 height 20
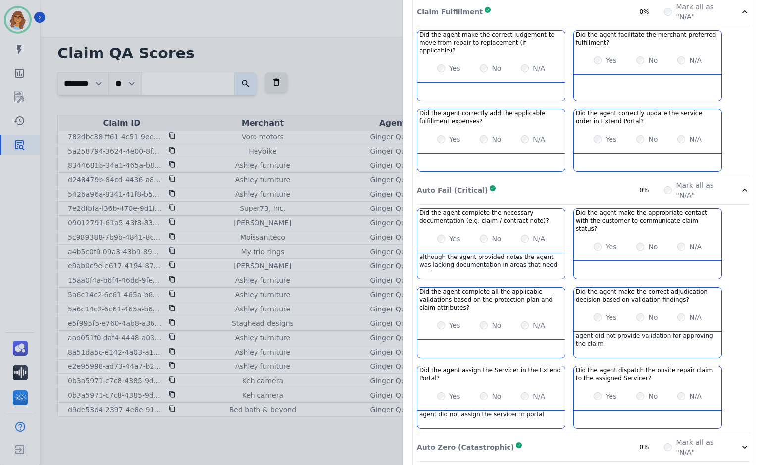
scroll to position [826, 0]
click at [521, 436] on div "Auto Zero (Catastrophic) Complete 0%" at bounding box center [540, 446] width 247 height 20
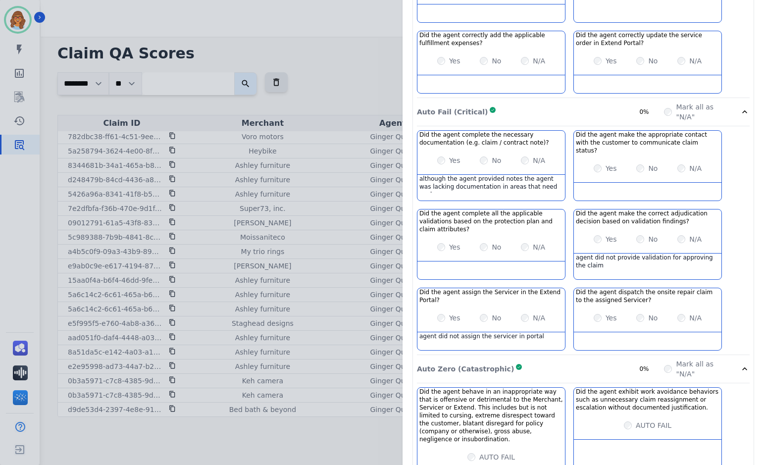
scroll to position [929, 0]
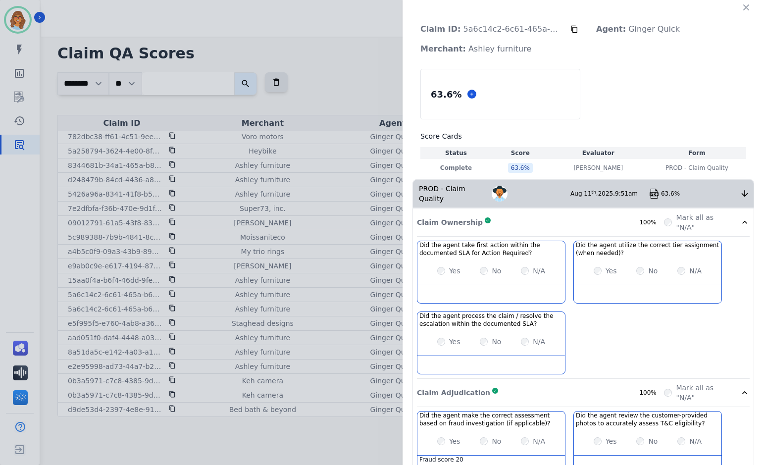
scroll to position [0, 0]
click at [741, 191] on icon at bounding box center [744, 194] width 6 height 6
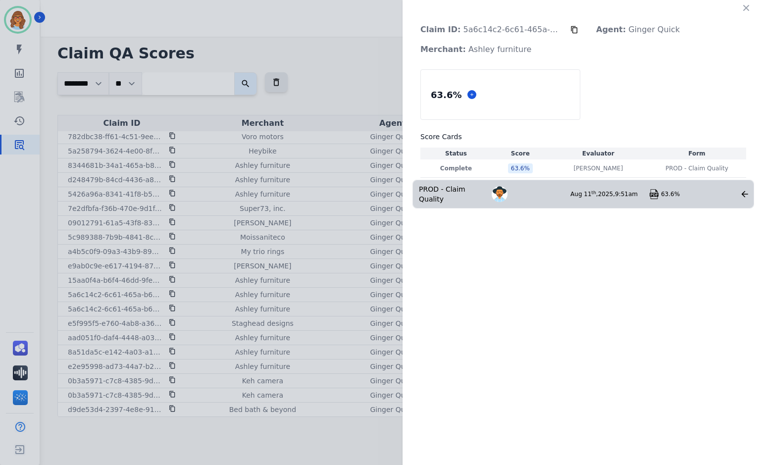
drag, startPoint x: 743, startPoint y: 7, endPoint x: 741, endPoint y: 12, distance: 5.2
click at [743, 7] on icon "button" at bounding box center [746, 8] width 10 height 10
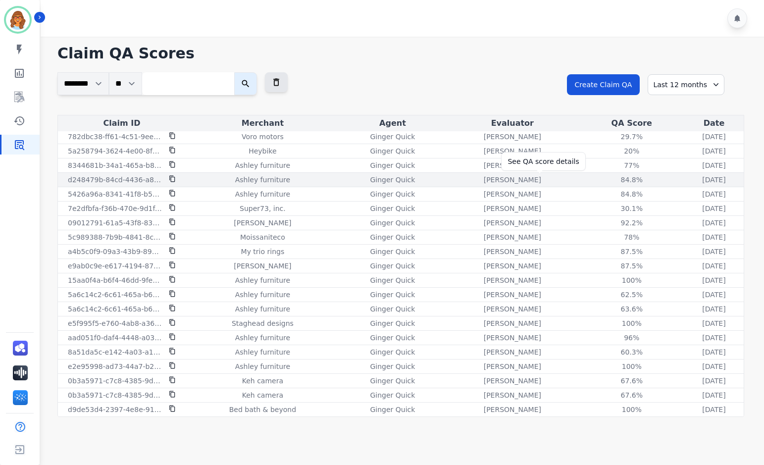
click at [609, 181] on div "84.8%" at bounding box center [631, 180] width 45 height 10
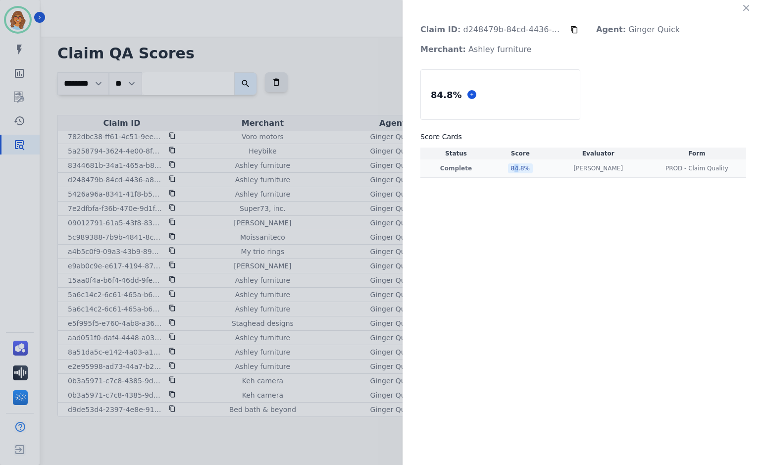
click at [513, 169] on div "84.8 %" at bounding box center [520, 168] width 25 height 10
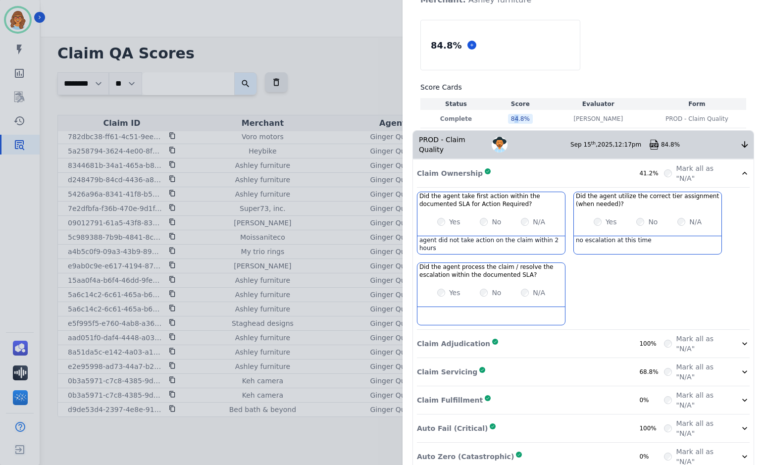
scroll to position [84, 0]
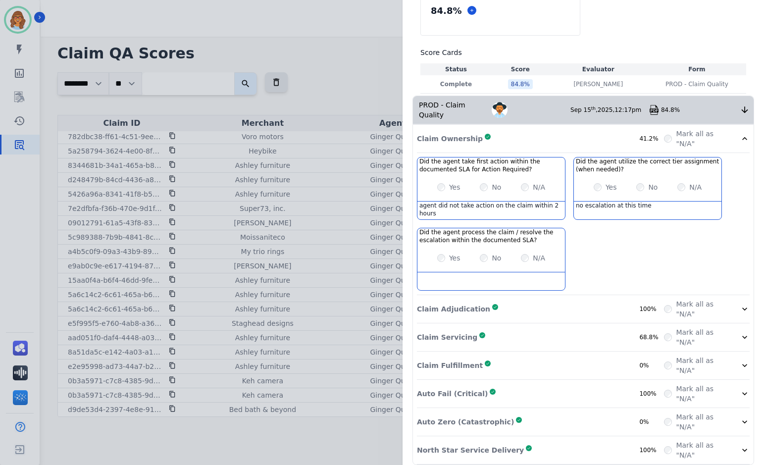
click at [497, 299] on div "Claim Adjudication Complete 100%" at bounding box center [540, 309] width 247 height 20
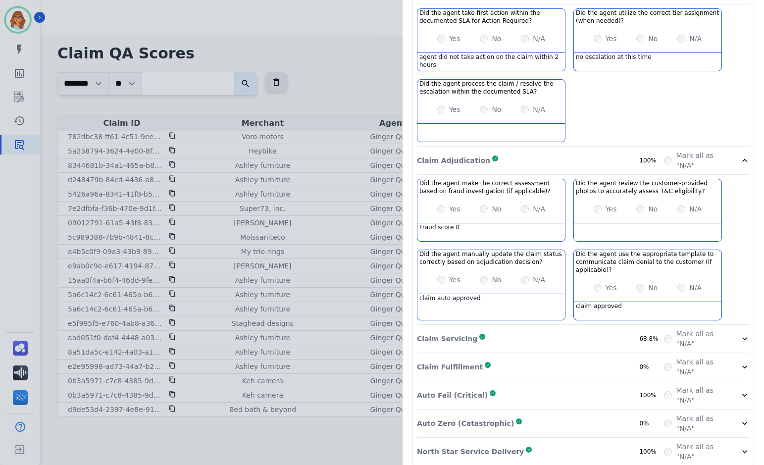
scroll to position [234, 0]
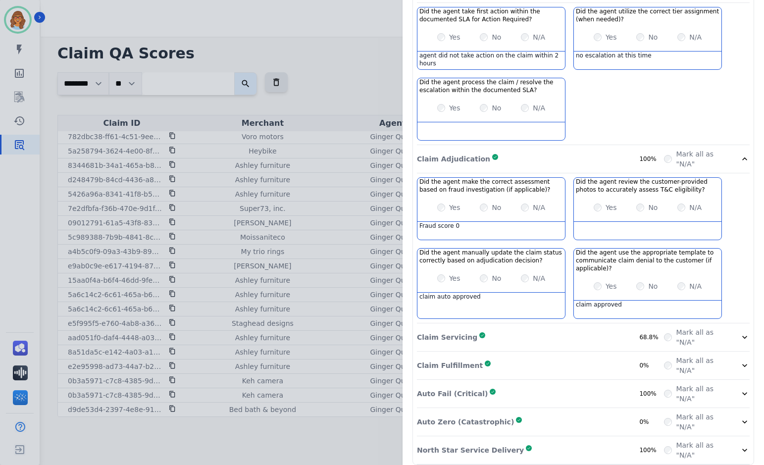
click at [496, 329] on div "Claim Servicing Complete 68.8%" at bounding box center [540, 337] width 247 height 20
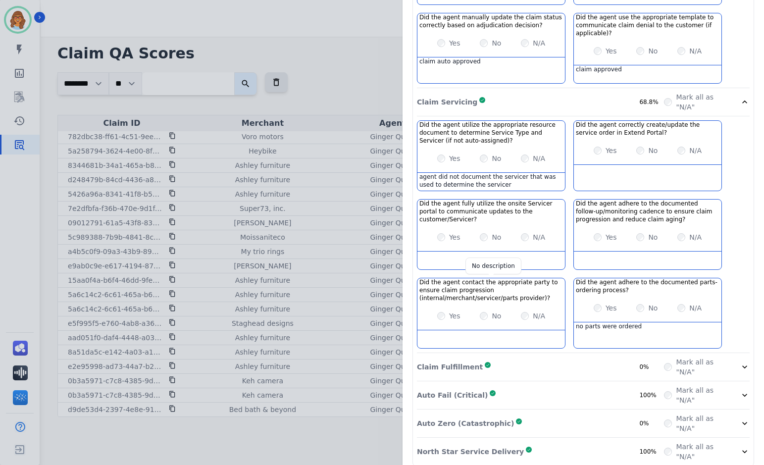
scroll to position [471, 0]
click at [519, 355] on div "Claim Fulfillment Complete 0%" at bounding box center [540, 365] width 247 height 20
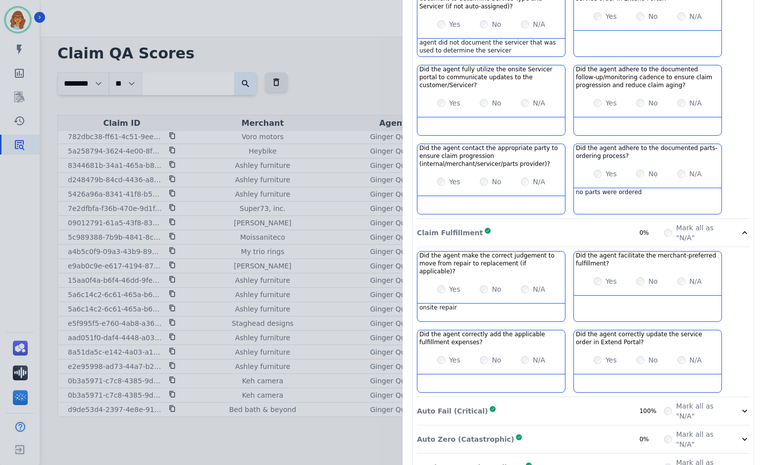
scroll to position [613, 0]
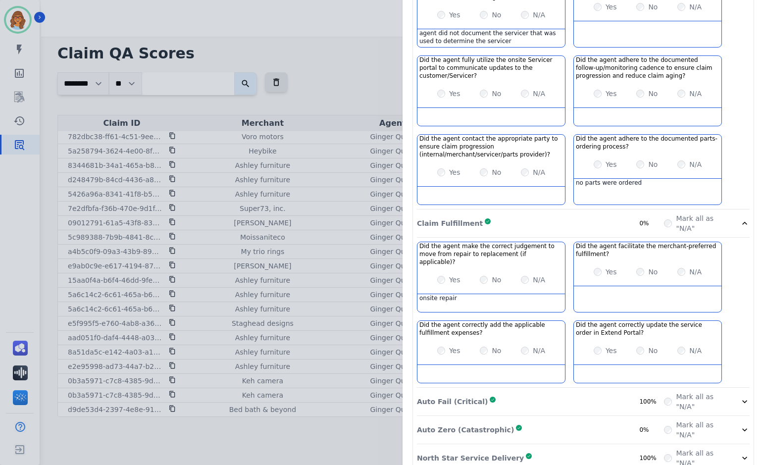
click at [515, 392] on div "Auto Fail (Critical) Complete 100%" at bounding box center [540, 402] width 247 height 20
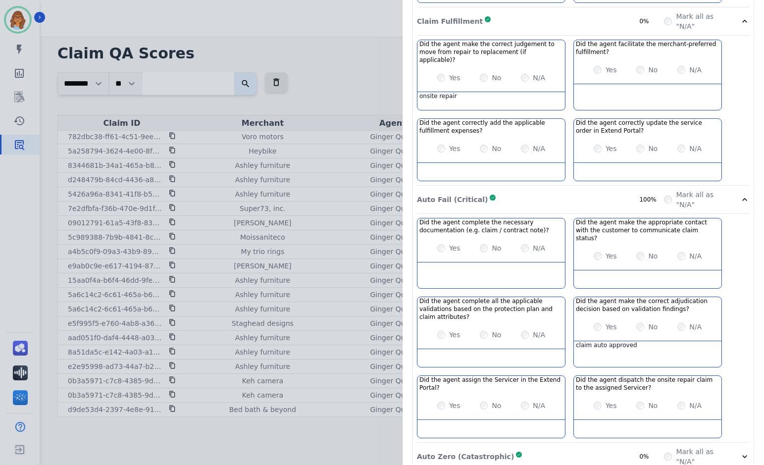
scroll to position [826, 0]
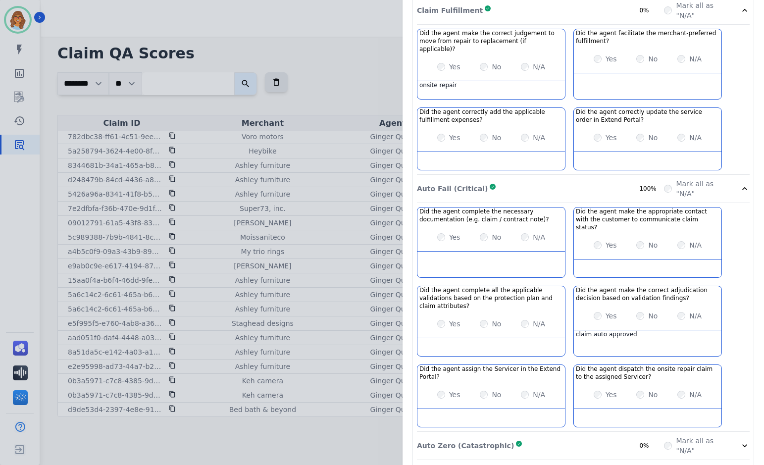
click at [539, 436] on div "Auto Zero (Catastrophic) Complete 0%" at bounding box center [540, 446] width 247 height 20
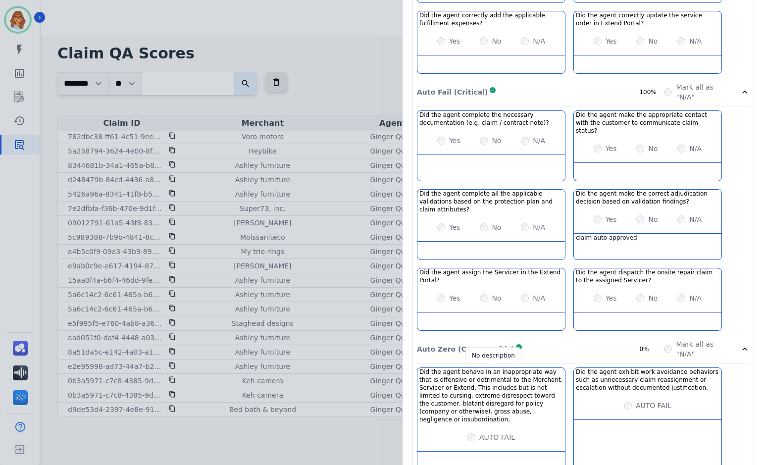
scroll to position [929, 0]
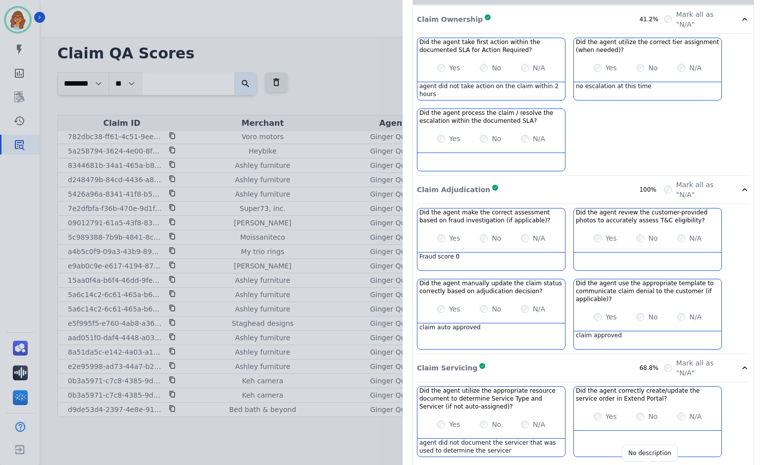
scroll to position [0, 0]
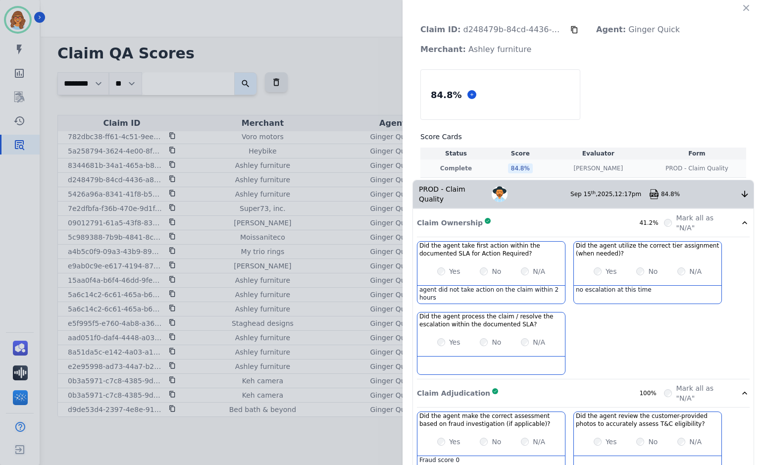
click at [508, 166] on div "84.8 %" at bounding box center [520, 168] width 25 height 10
click at [740, 189] on icon at bounding box center [744, 194] width 10 height 10
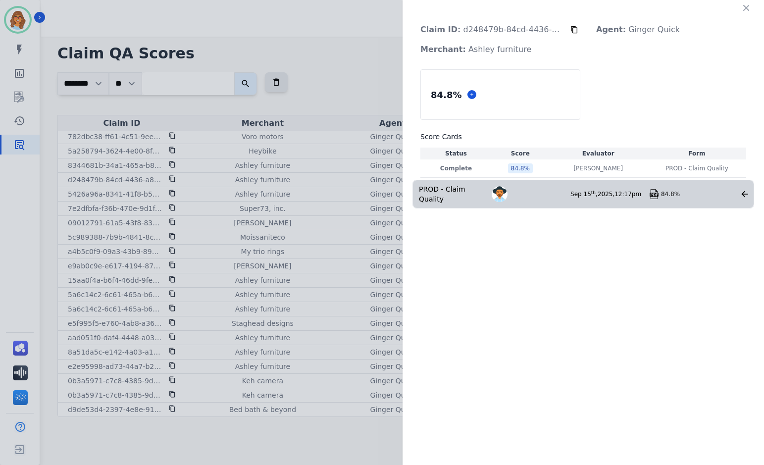
click at [747, 7] on icon "button" at bounding box center [746, 8] width 10 height 10
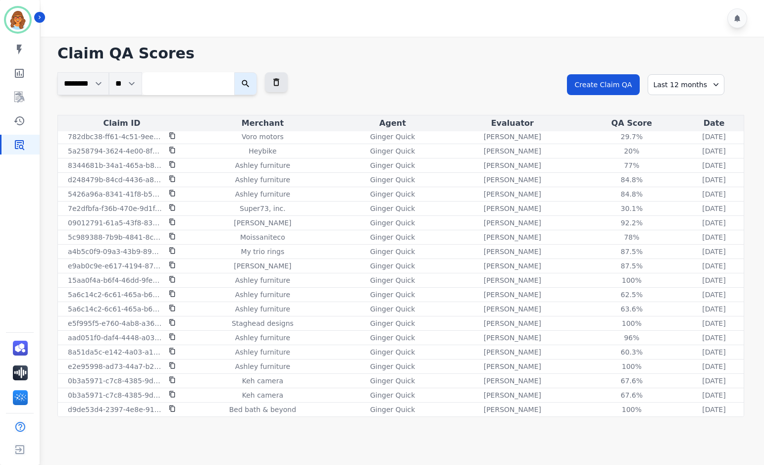
click at [493, 77] on div "**********" at bounding box center [400, 93] width 687 height 43
click at [22, 17] on img "Sidebar" at bounding box center [18, 20] width 24 height 24
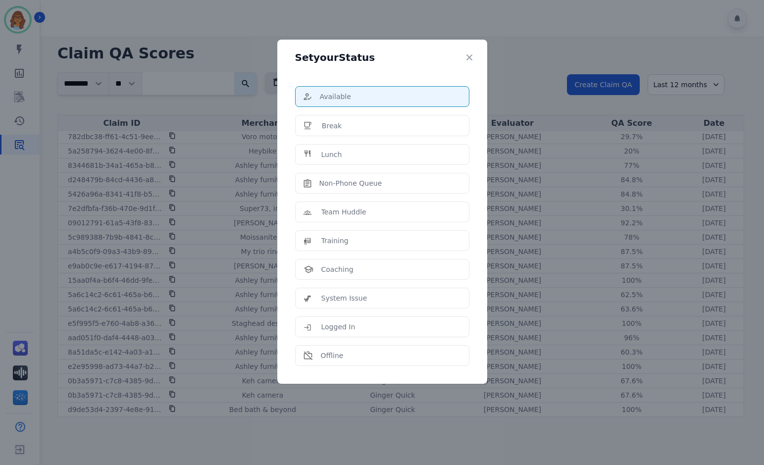
click at [229, 32] on div "Set your Status Available Break Lunch Non-Phone Queue Team Huddle Training Coac…" at bounding box center [382, 232] width 764 height 465
